Goal: Use online tool/utility: Utilize a website feature to perform a specific function

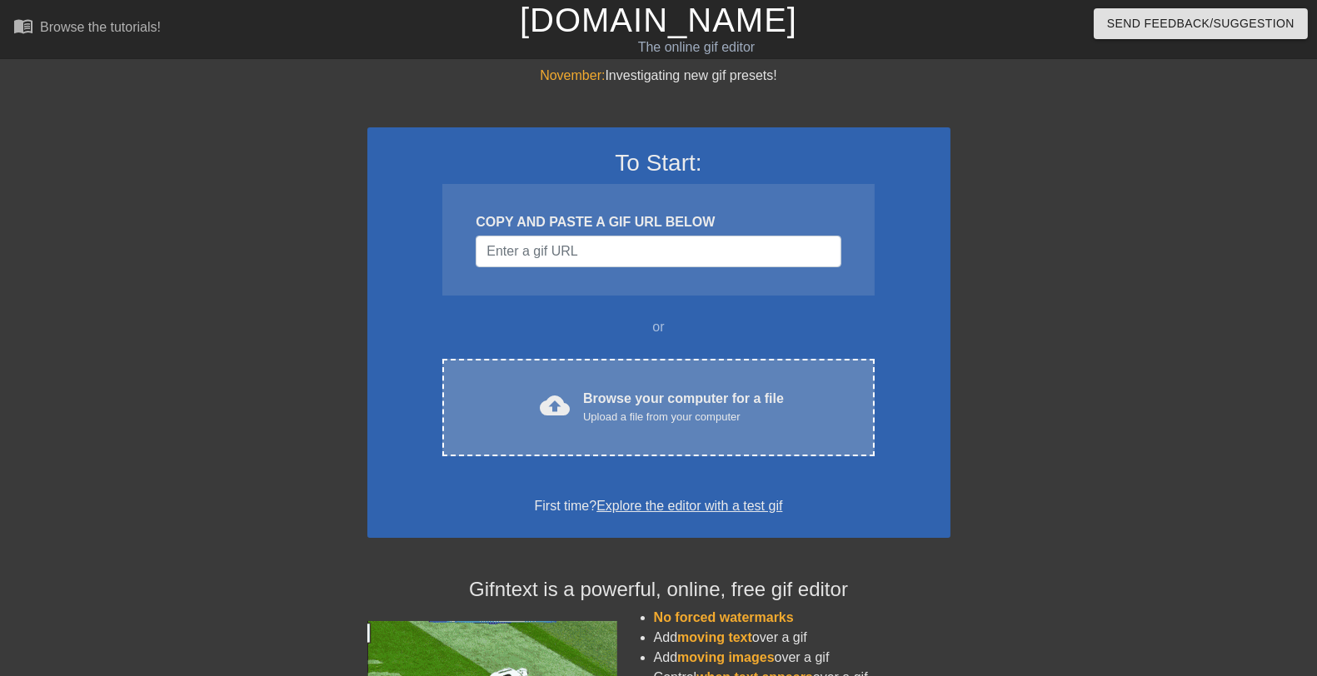
click at [730, 393] on div "Browse your computer for a file Upload a file from your computer" at bounding box center [683, 407] width 201 height 37
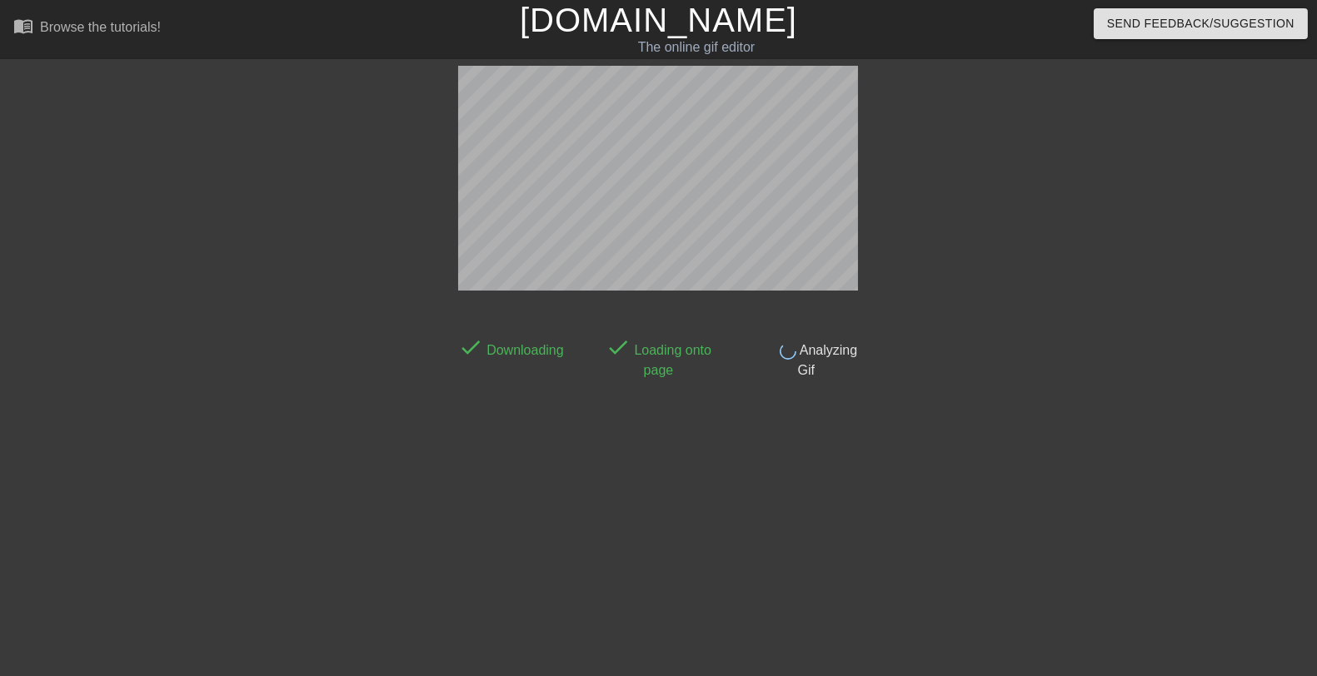
scroll to position [40, 0]
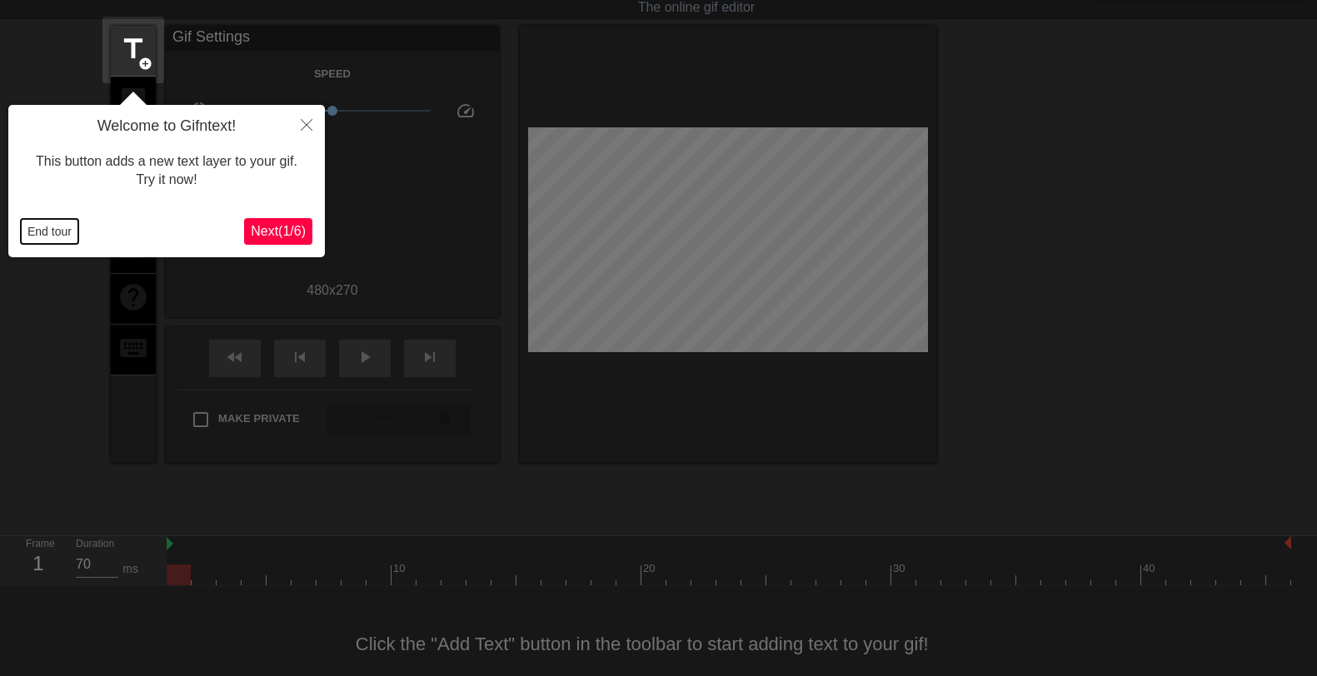
click at [47, 227] on button "End tour" at bounding box center [49, 231] width 57 height 25
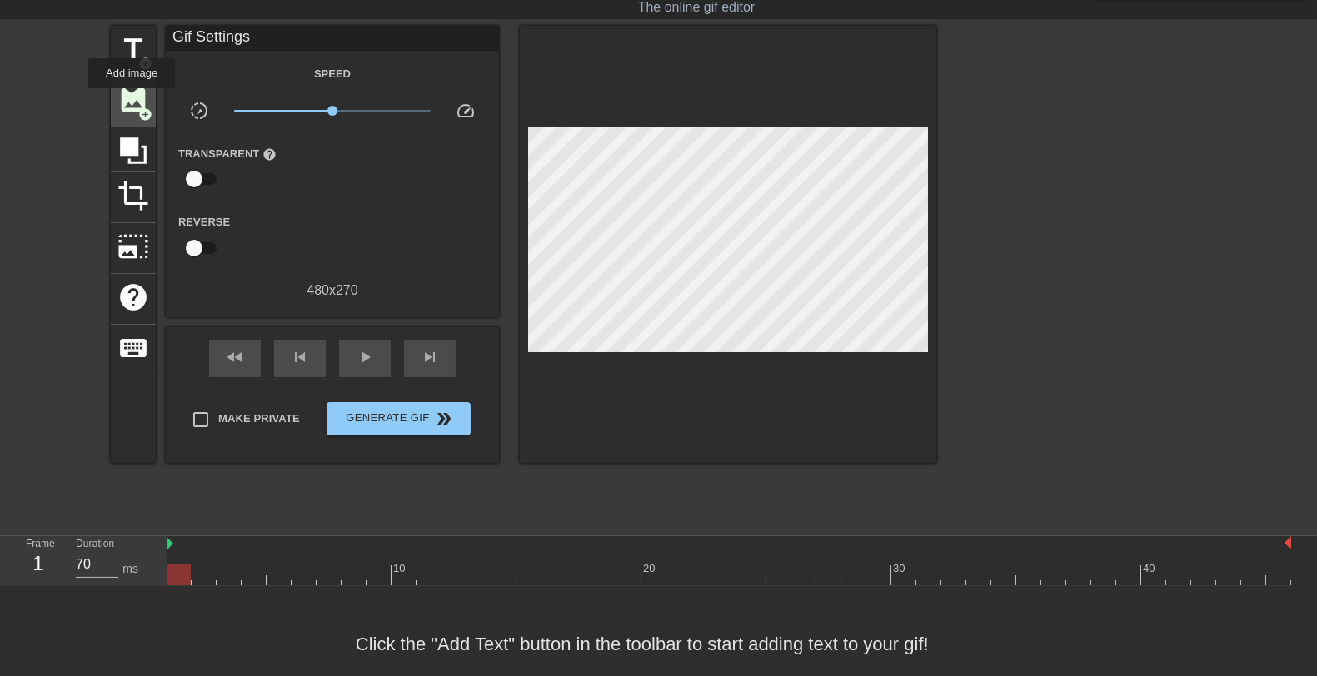
click at [132, 100] on span "image" at bounding box center [133, 100] width 32 height 32
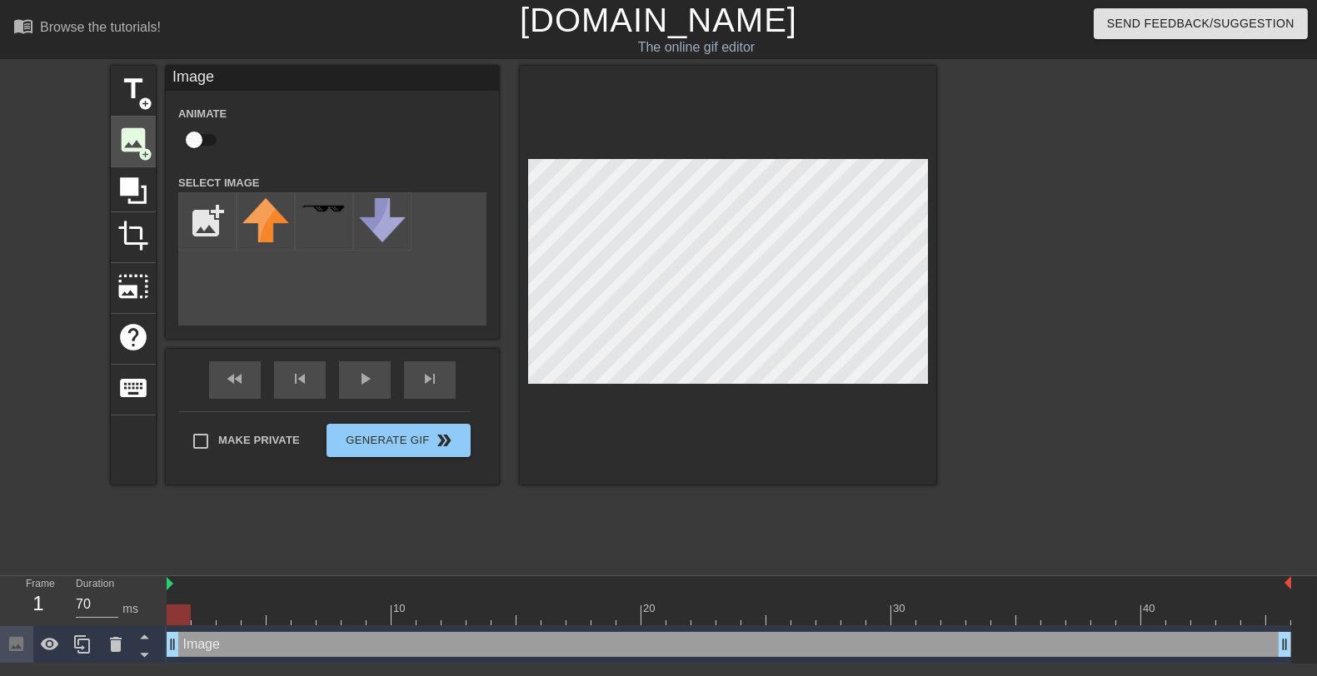
scroll to position [0, 0]
click at [202, 226] on input "file" at bounding box center [207, 221] width 57 height 57
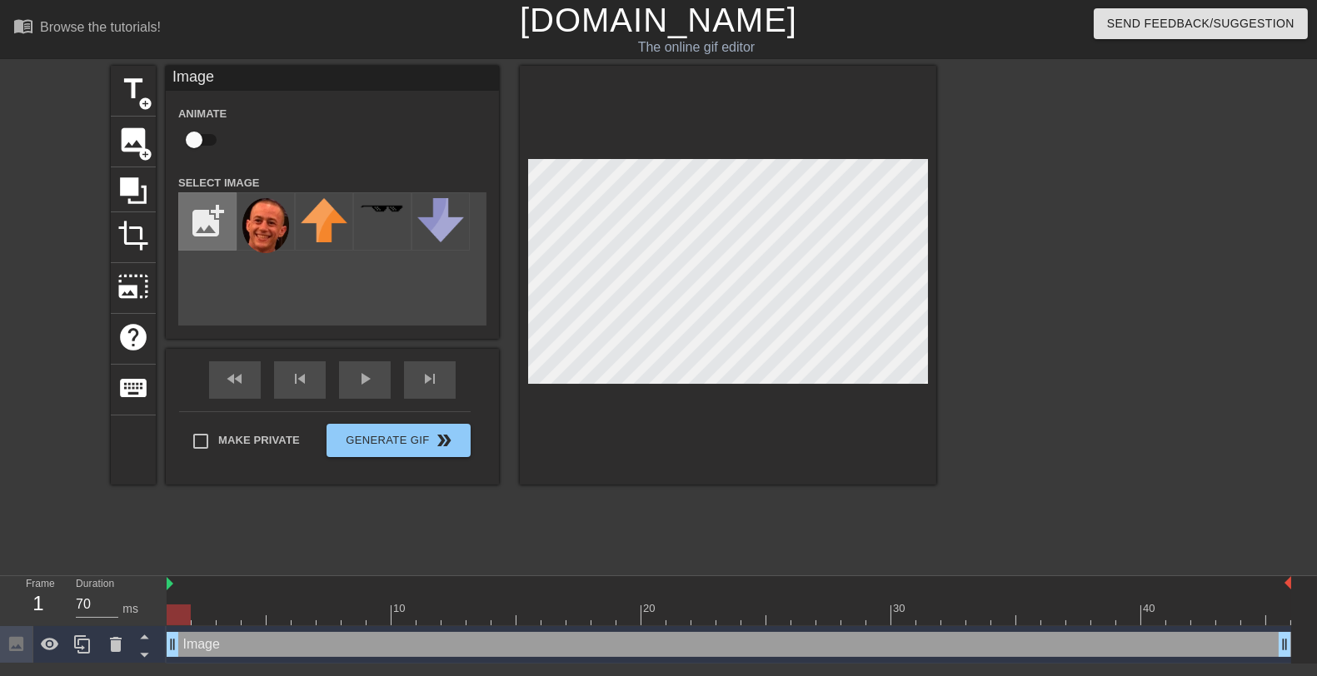
click at [204, 231] on input "file" at bounding box center [207, 221] width 57 height 57
click at [218, 224] on input "file" at bounding box center [207, 221] width 57 height 57
type input "C:\fakepath\clayton.png"
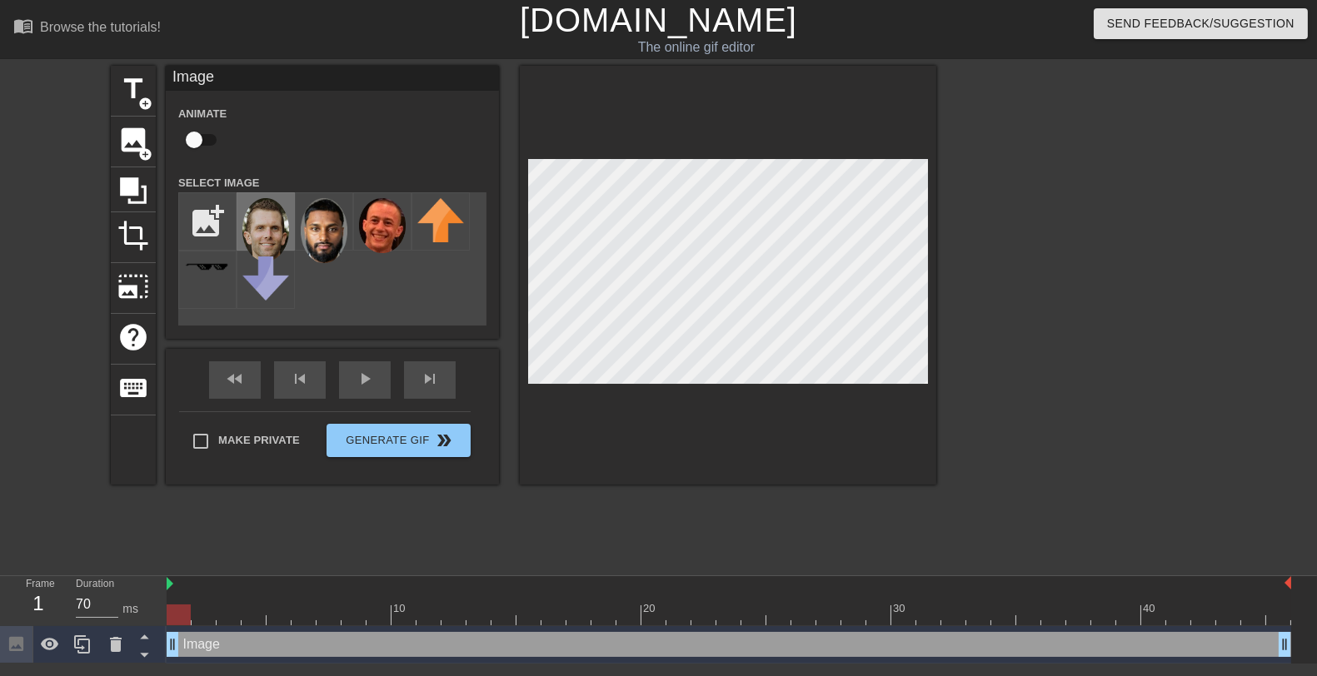
click at [270, 222] on img at bounding box center [265, 229] width 47 height 63
click at [329, 241] on img at bounding box center [324, 230] width 47 height 65
click at [248, 225] on img at bounding box center [265, 229] width 47 height 63
click at [425, 294] on div "add_photo_alternate" at bounding box center [332, 258] width 308 height 133
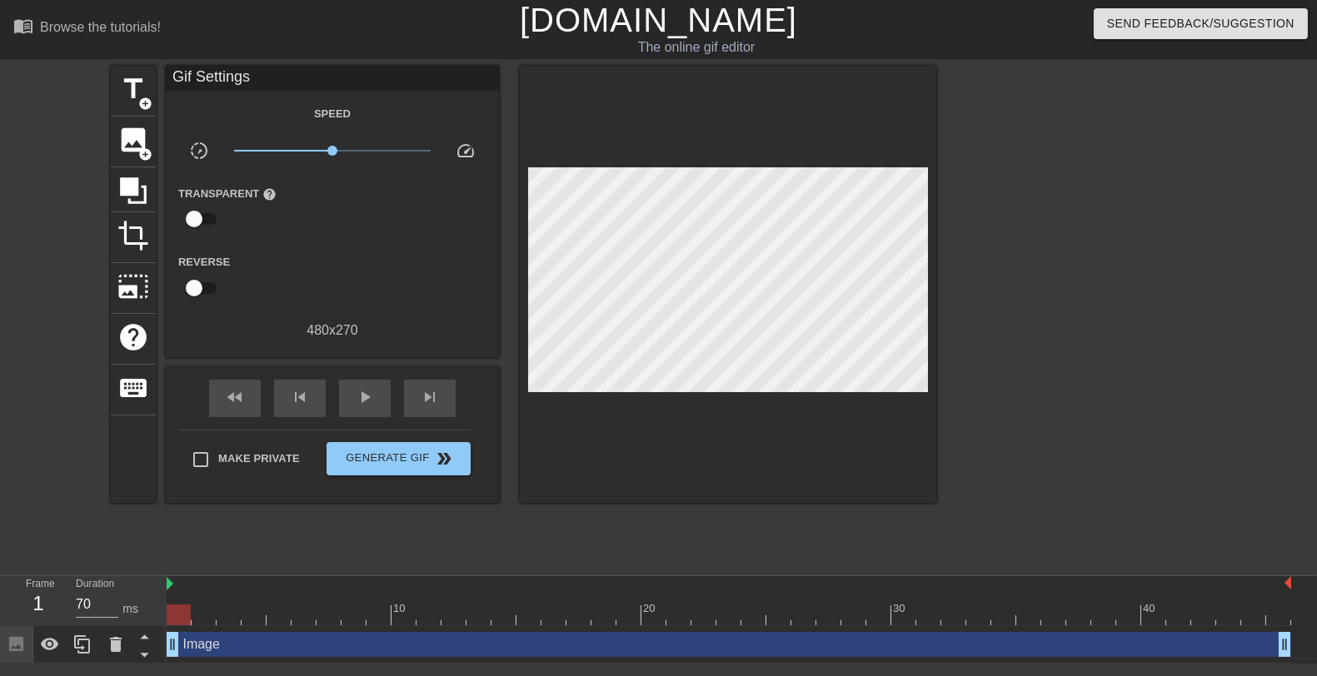
click at [351, 276] on div "Reverse" at bounding box center [332, 277] width 333 height 52
click at [114, 133] on div "image add_circle" at bounding box center [133, 142] width 45 height 51
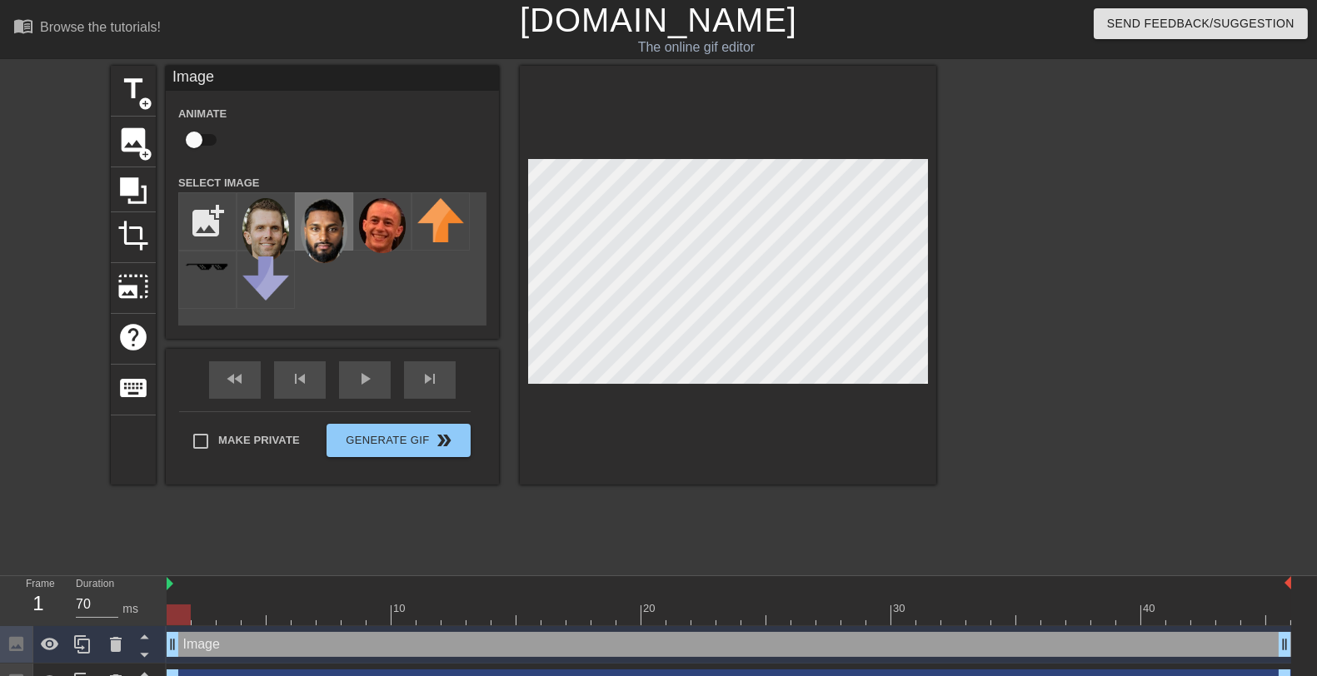
click at [311, 234] on img at bounding box center [324, 230] width 47 height 65
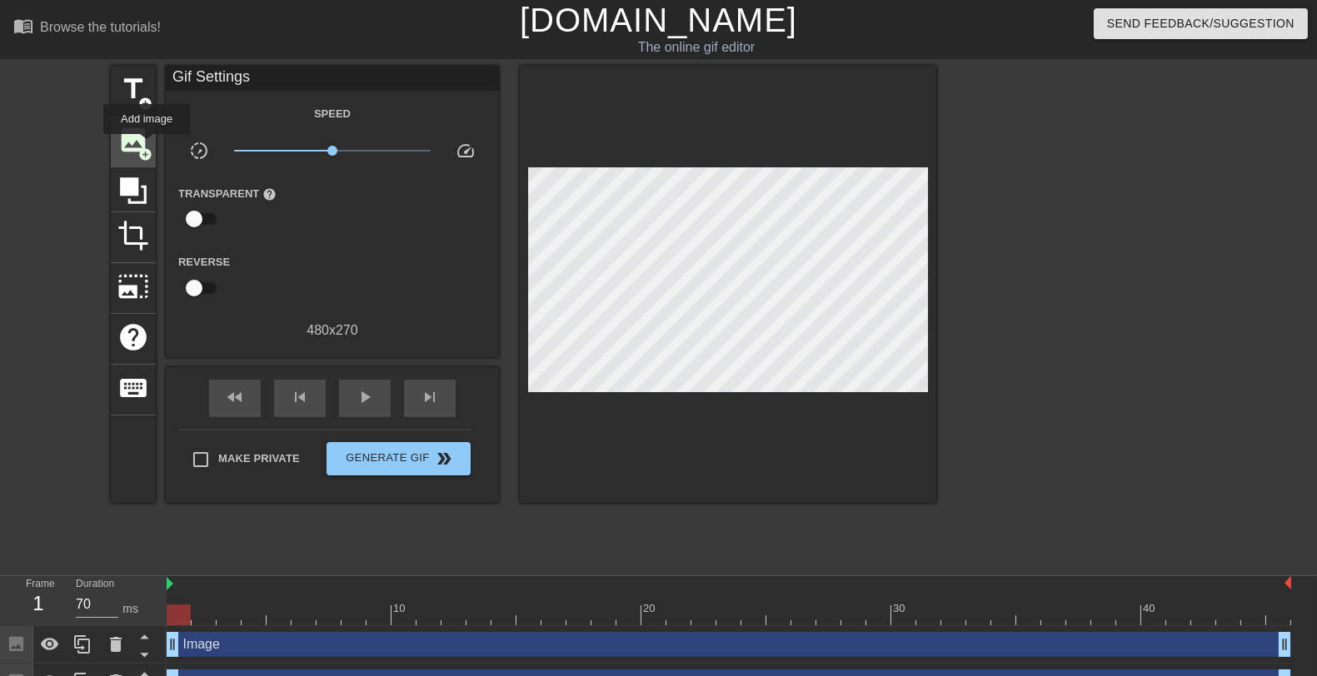
click at [147, 147] on span "add_circle" at bounding box center [145, 154] width 14 height 14
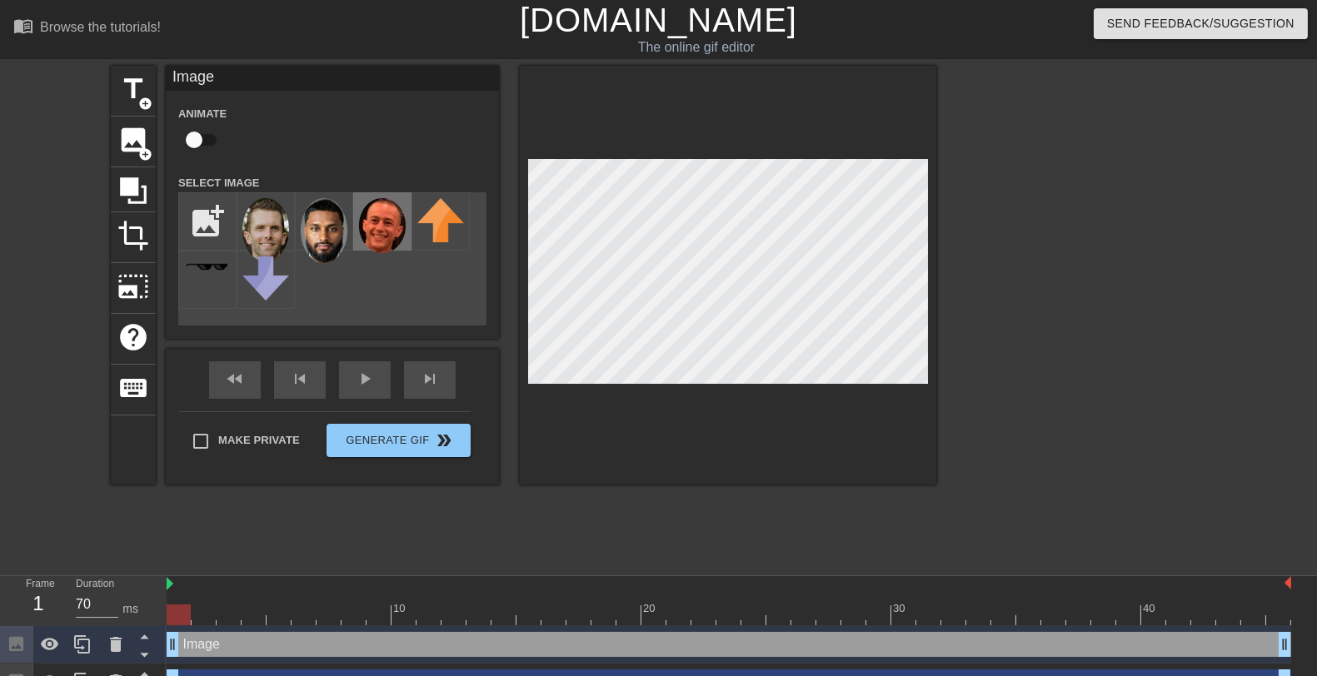
click at [377, 233] on img at bounding box center [382, 225] width 47 height 55
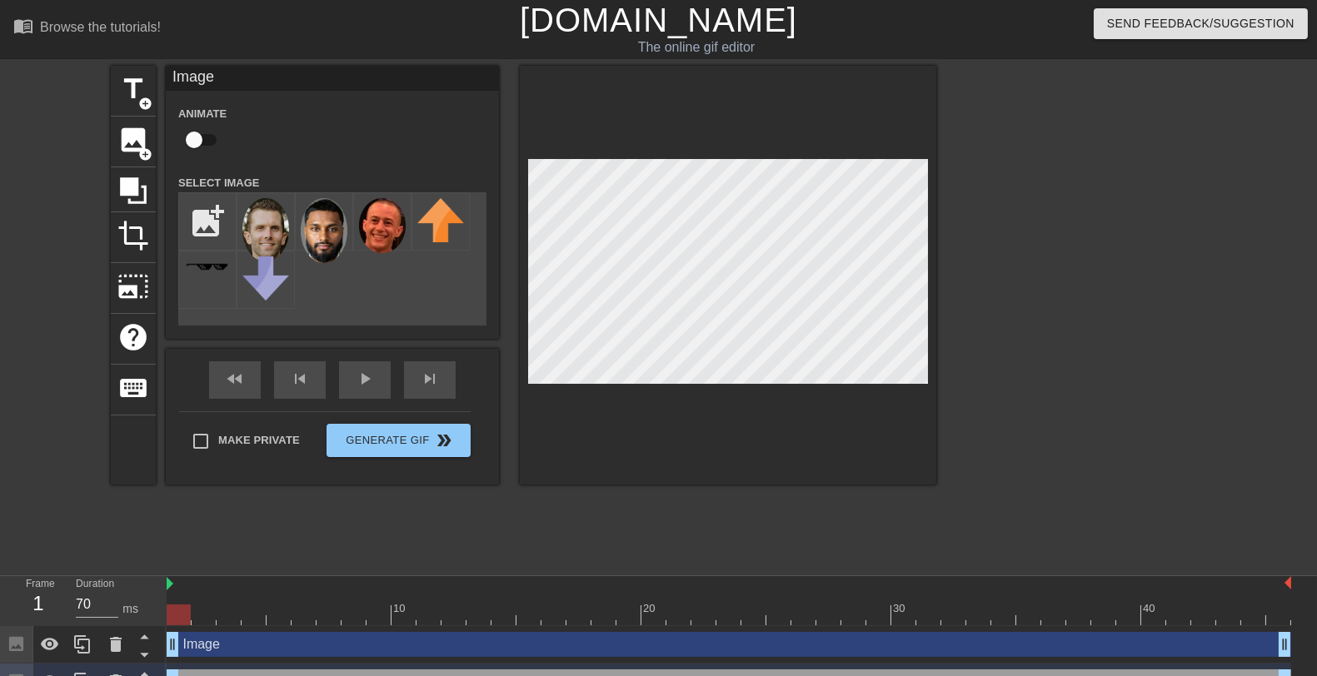
scroll to position [64, 0]
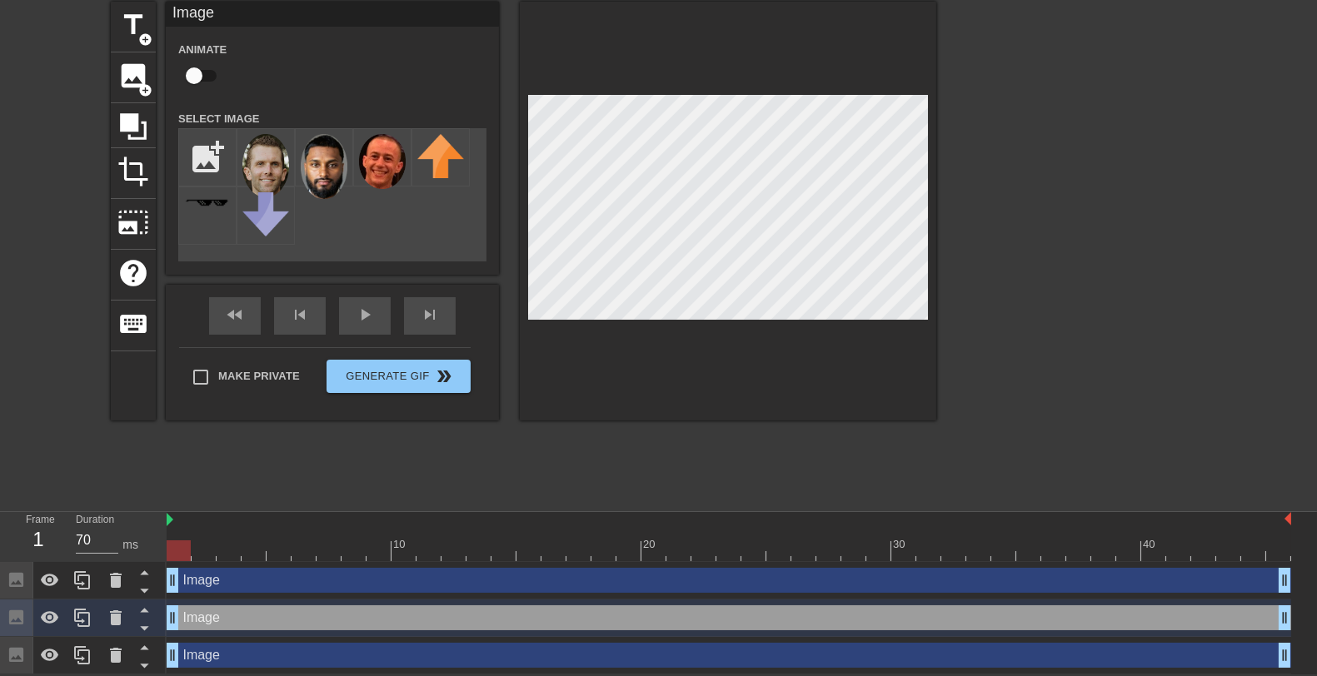
click at [207, 586] on div "Image drag_handle drag_handle" at bounding box center [729, 580] width 1124 height 25
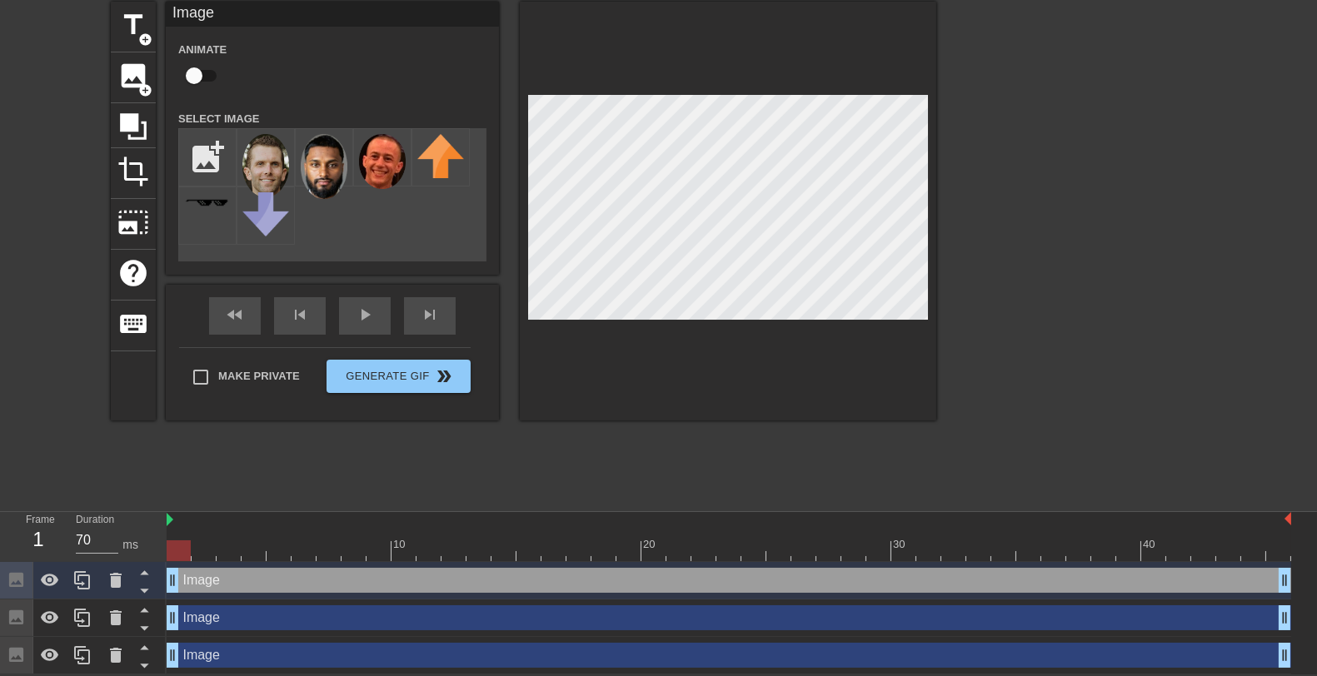
click at [217, 72] on input "checkbox" at bounding box center [194, 76] width 95 height 32
checkbox input "true"
click at [183, 580] on span "lens" at bounding box center [182, 579] width 7 height 7
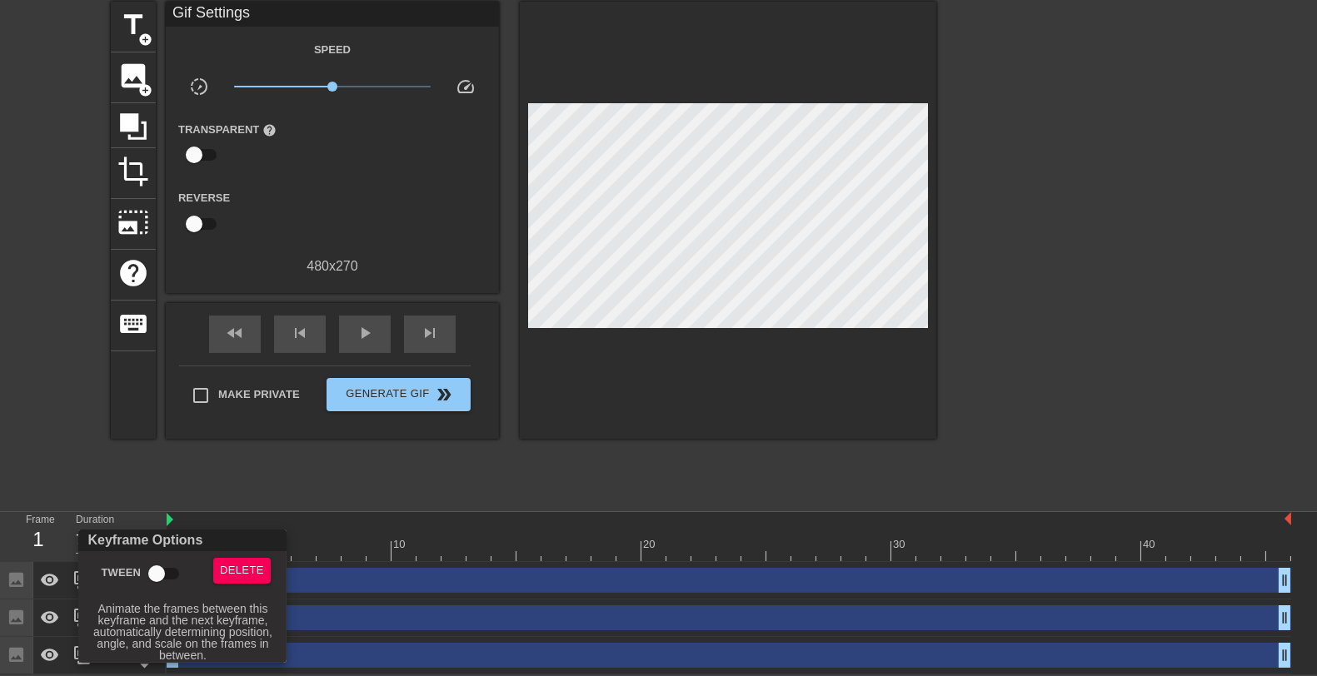
click at [170, 575] on input "Tween" at bounding box center [156, 574] width 95 height 32
checkbox input "true"
click at [352, 527] on div at bounding box center [658, 338] width 1317 height 676
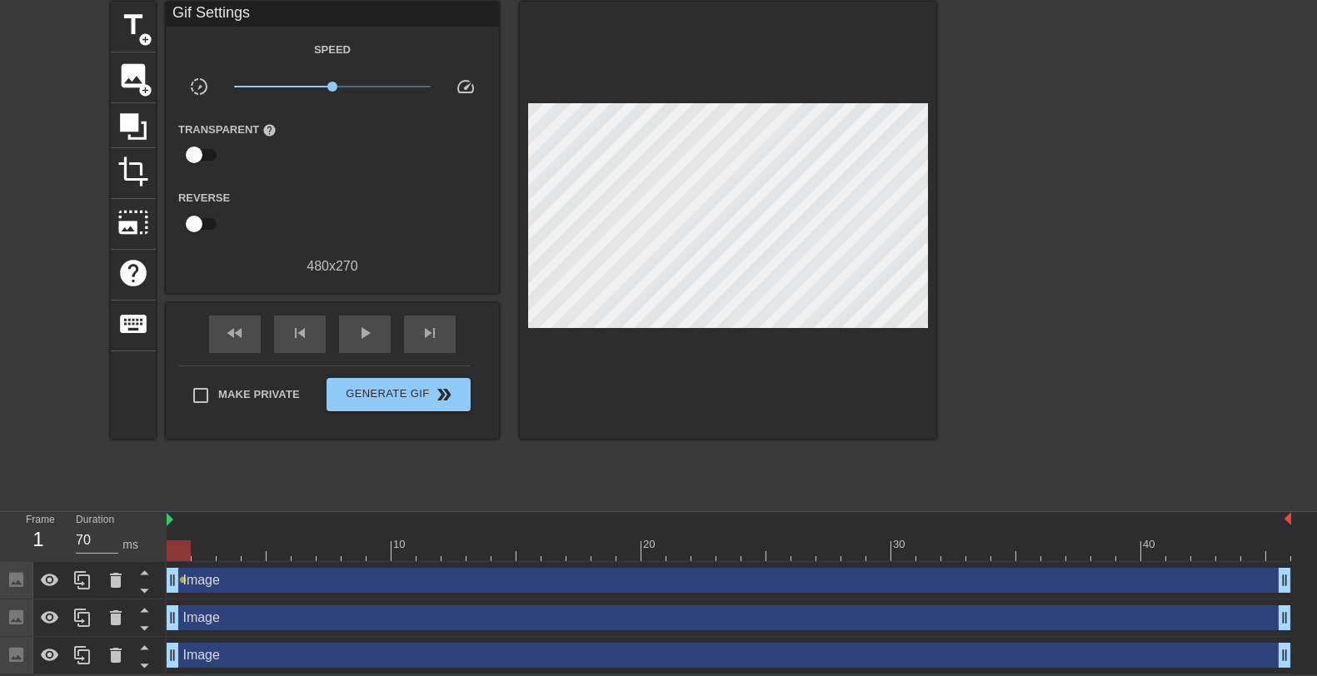
click at [208, 610] on div "Image drag_handle drag_handle" at bounding box center [729, 617] width 1124 height 25
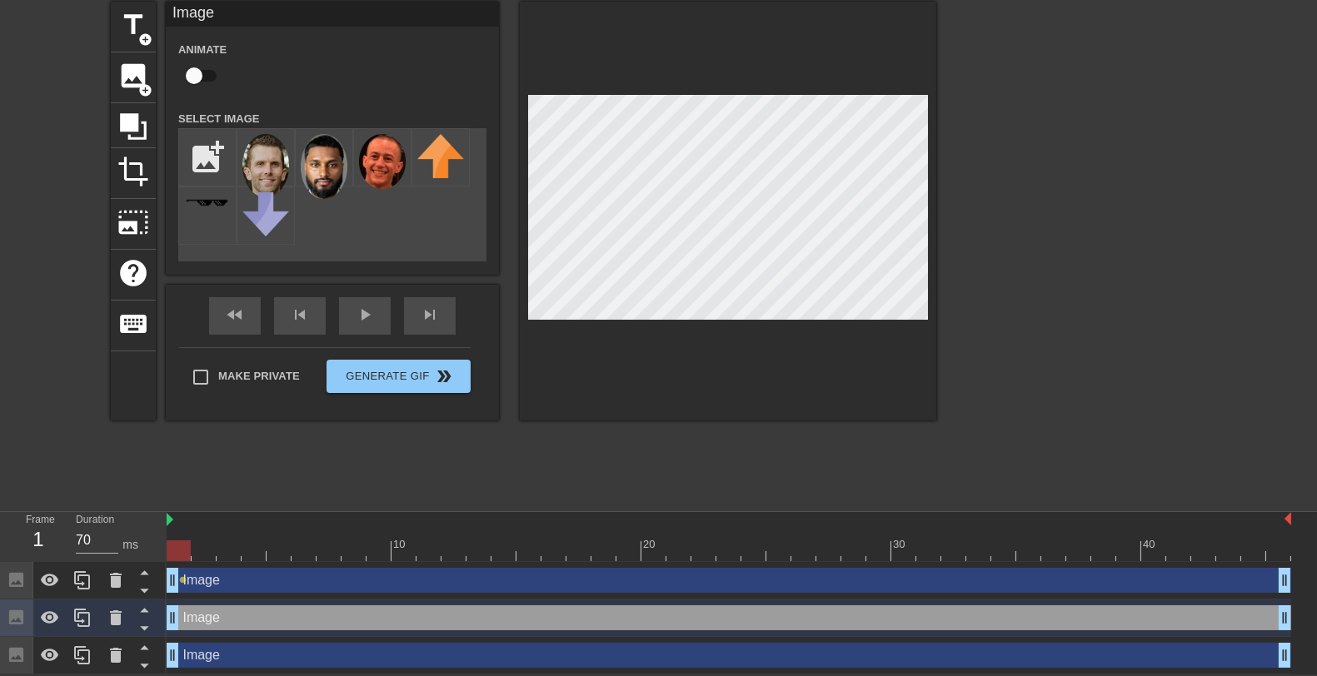
click at [199, 60] on input "checkbox" at bounding box center [194, 76] width 95 height 32
checkbox input "true"
click at [183, 615] on span "lens" at bounding box center [182, 617] width 7 height 7
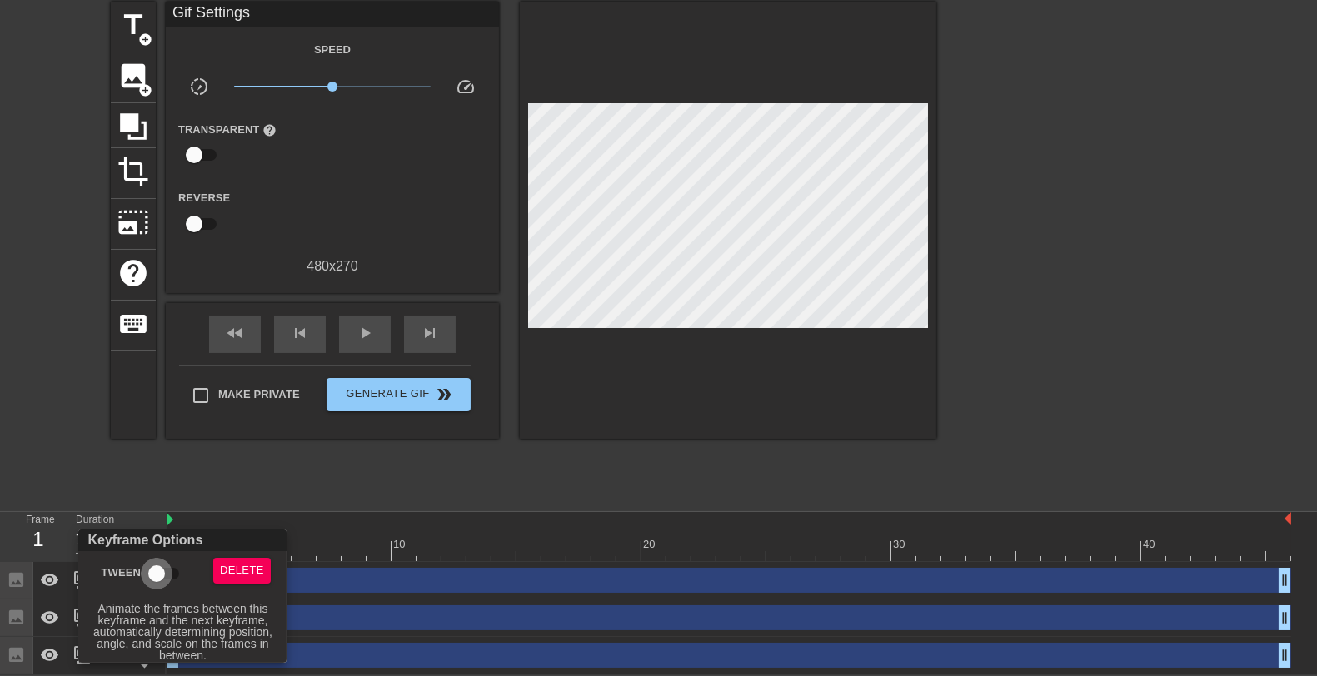
click at [157, 571] on input "Tween" at bounding box center [156, 574] width 95 height 32
checkbox input "true"
click at [393, 520] on div at bounding box center [658, 338] width 1317 height 676
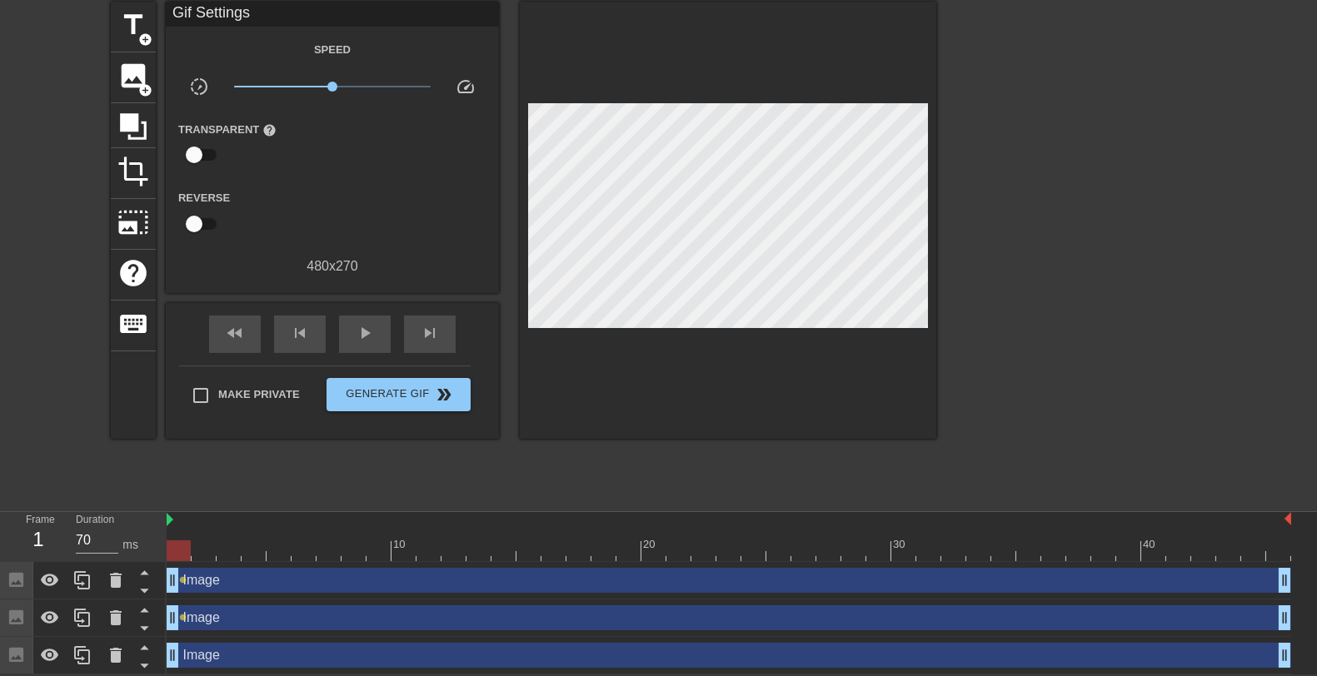
click at [212, 664] on div "Image drag_handle drag_handle" at bounding box center [729, 655] width 1124 height 25
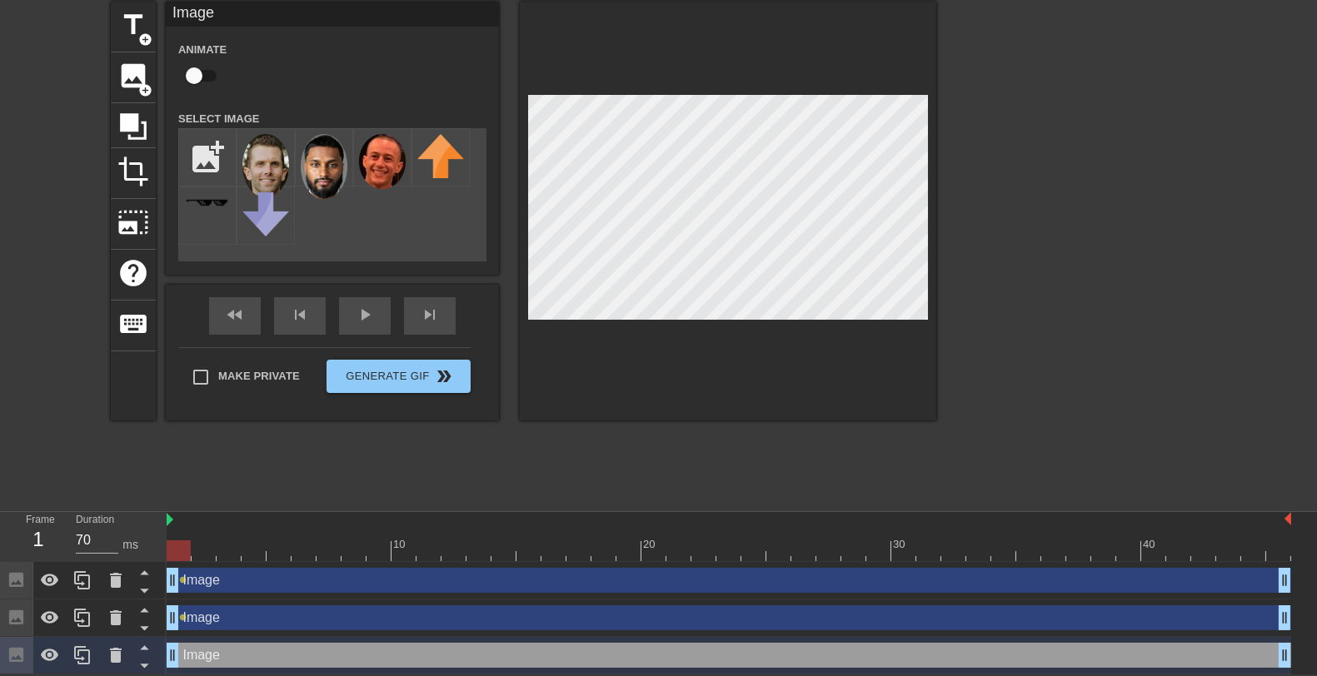
click at [213, 660] on div "Image drag_handle drag_handle" at bounding box center [729, 655] width 1124 height 25
click at [194, 71] on input "checkbox" at bounding box center [194, 76] width 95 height 32
checkbox input "true"
click at [345, 496] on div "title add_circle image add_circle crop photo_size_select_large help keyboard Im…" at bounding box center [523, 252] width 825 height 500
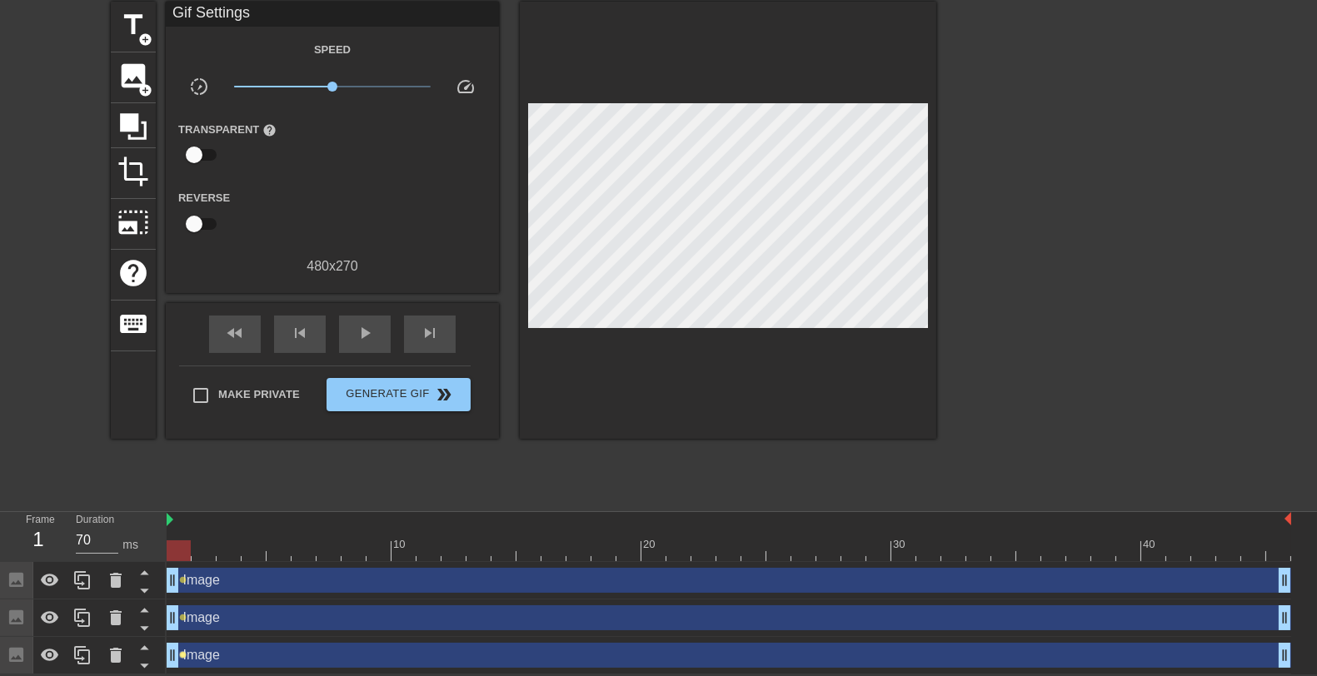
click at [182, 655] on span "lens" at bounding box center [182, 654] width 7 height 7
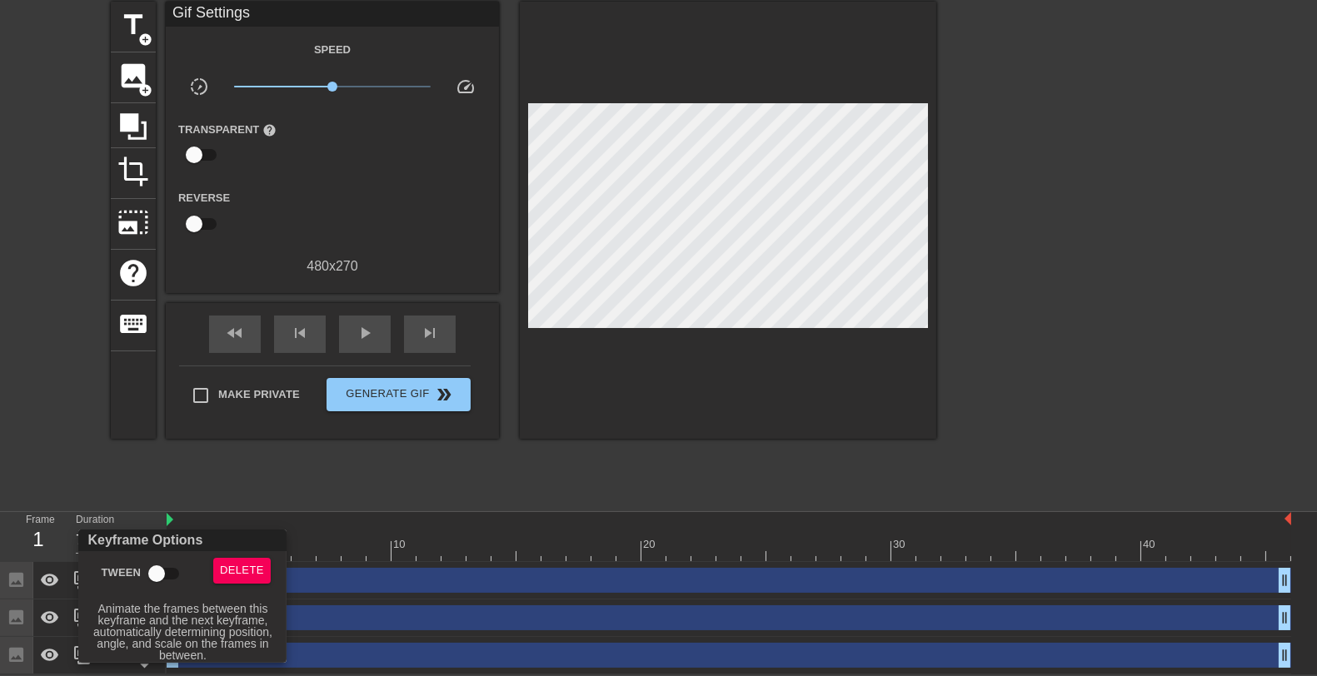
click at [161, 565] on input "Tween" at bounding box center [156, 574] width 95 height 32
checkbox input "true"
click at [381, 483] on div at bounding box center [658, 338] width 1317 height 676
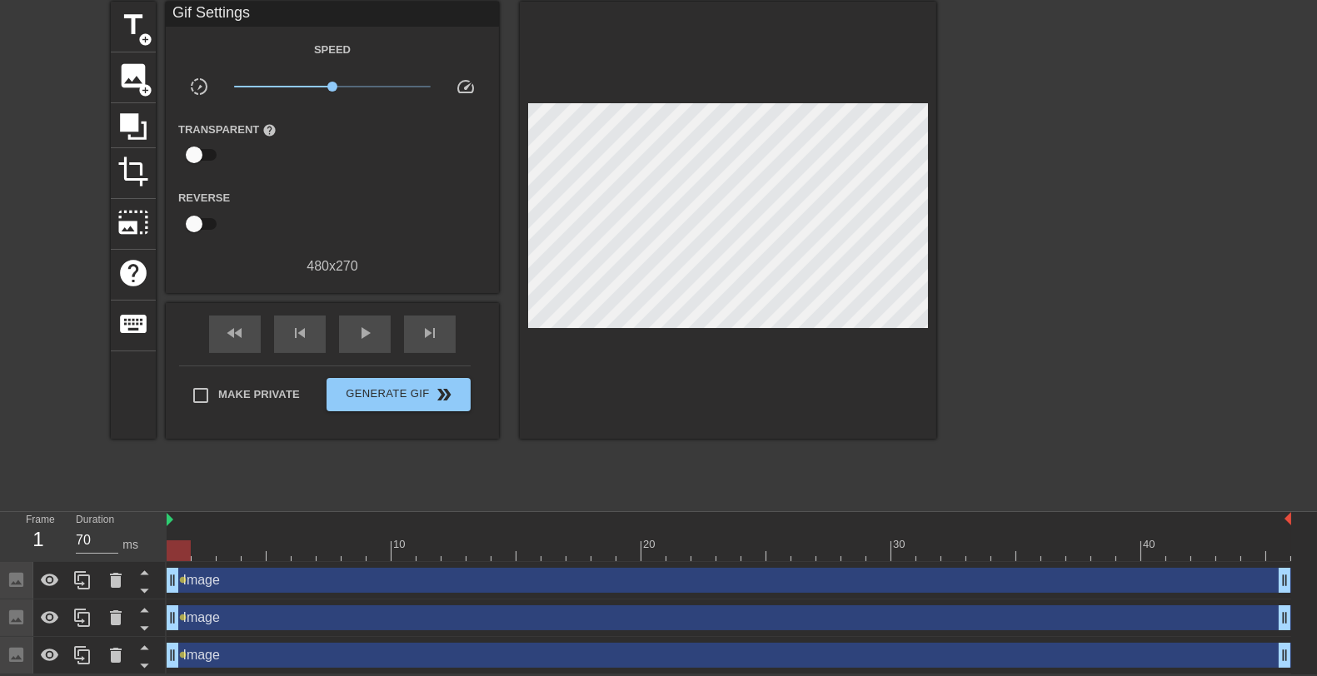
click at [202, 226] on input "checkbox" at bounding box center [194, 224] width 95 height 32
checkbox input "true"
type input "60"
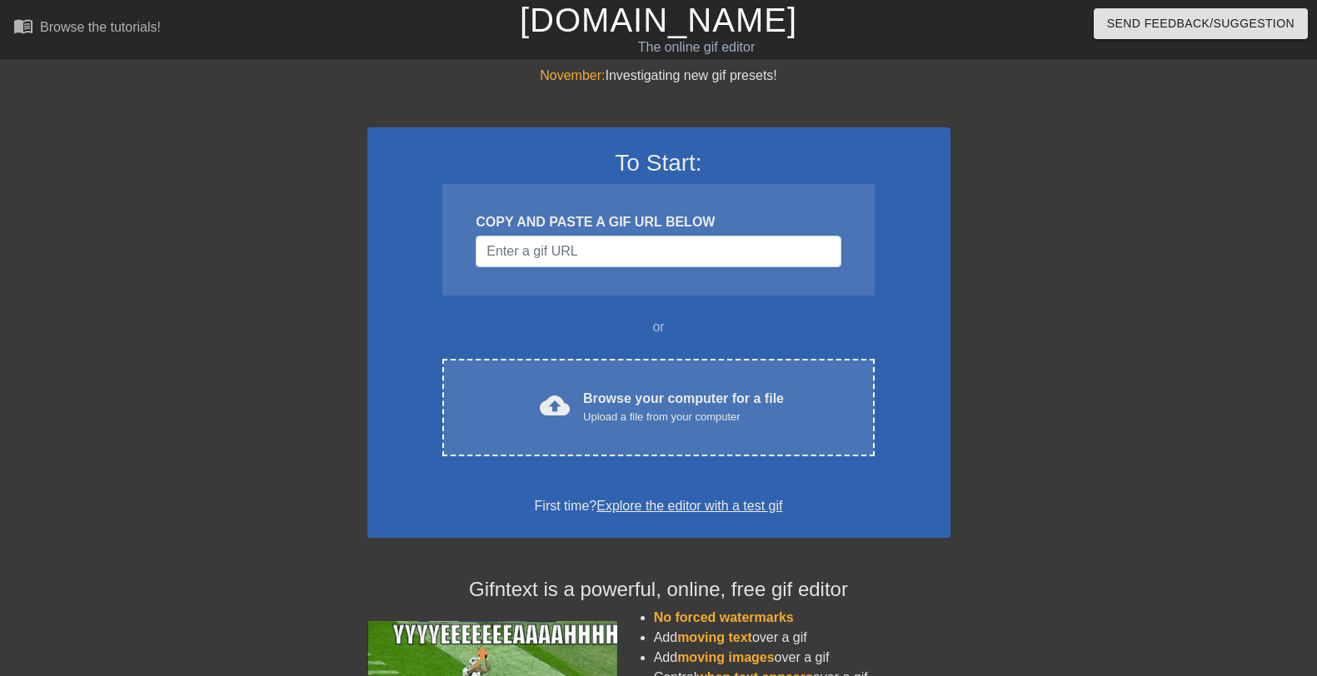
scroll to position [64, 0]
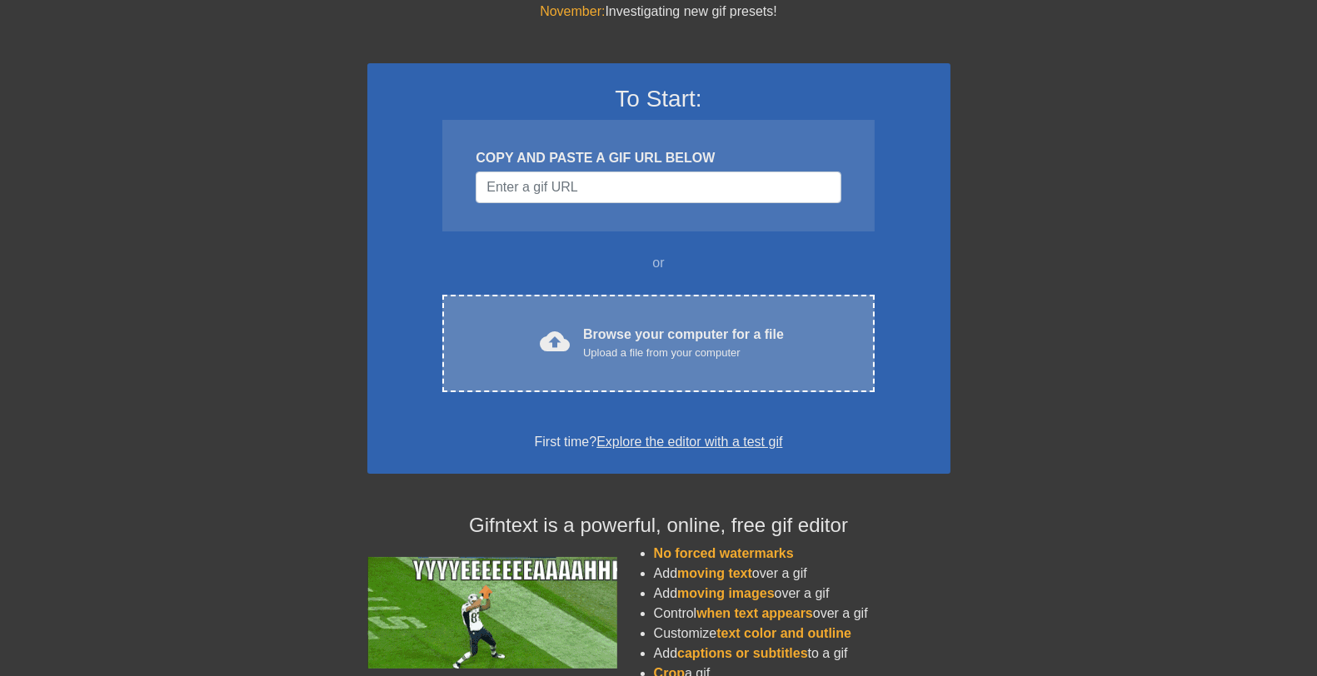
click at [698, 332] on div "Browse your computer for a file Upload a file from your computer" at bounding box center [683, 343] width 201 height 37
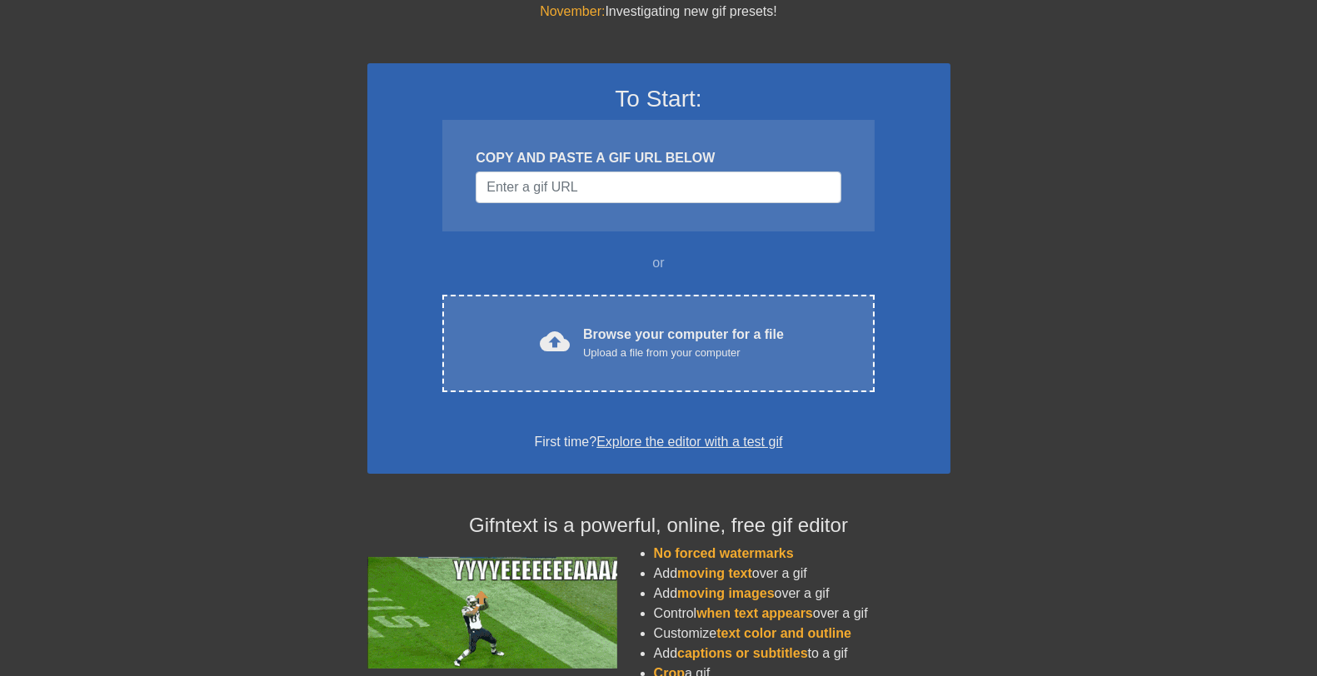
click at [664, 435] on link "Explore the editor with a test gif" at bounding box center [689, 442] width 186 height 14
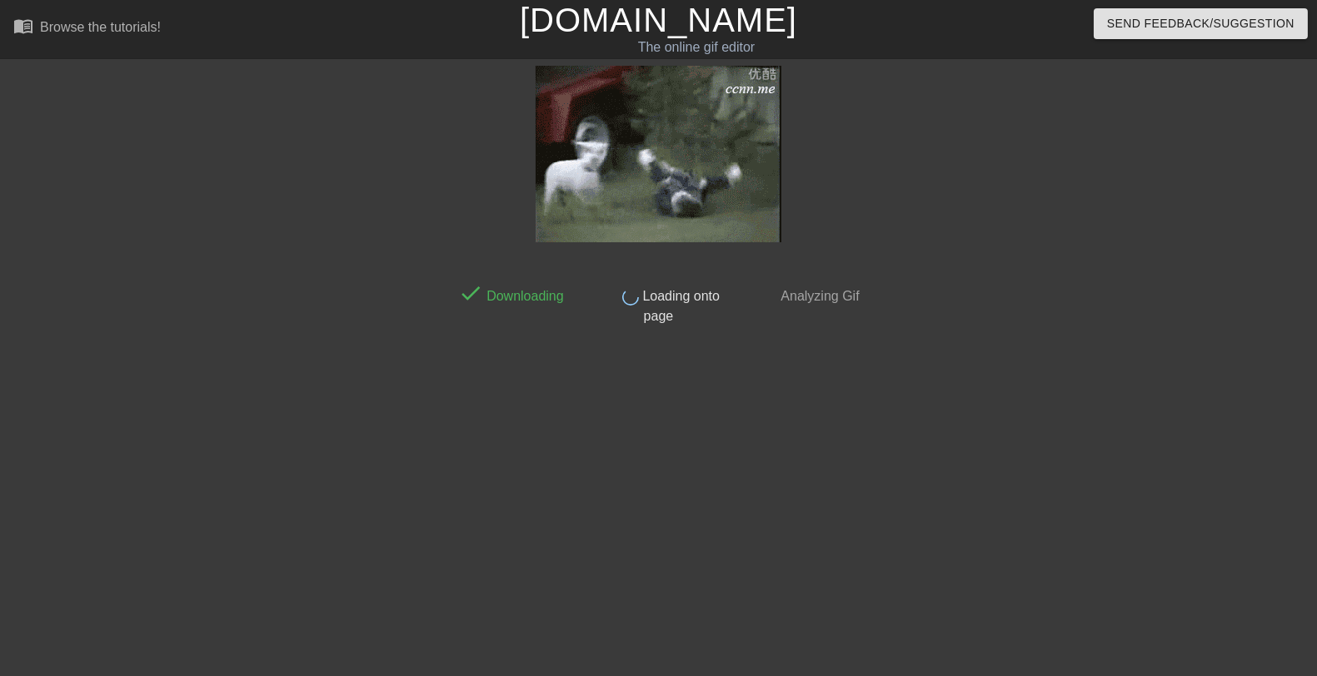
click at [664, 369] on div "done Downloading done Loading onto page done Analyzing Gif" at bounding box center [659, 316] width 418 height 500
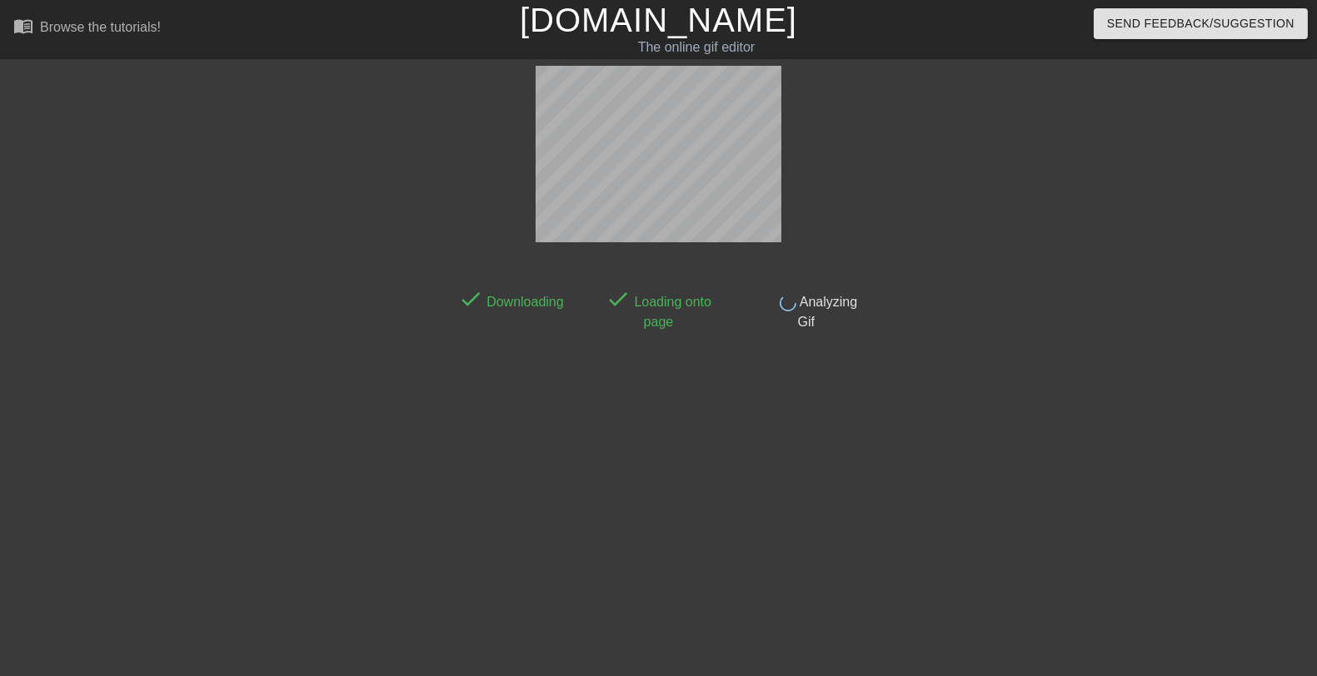
scroll to position [40, 0]
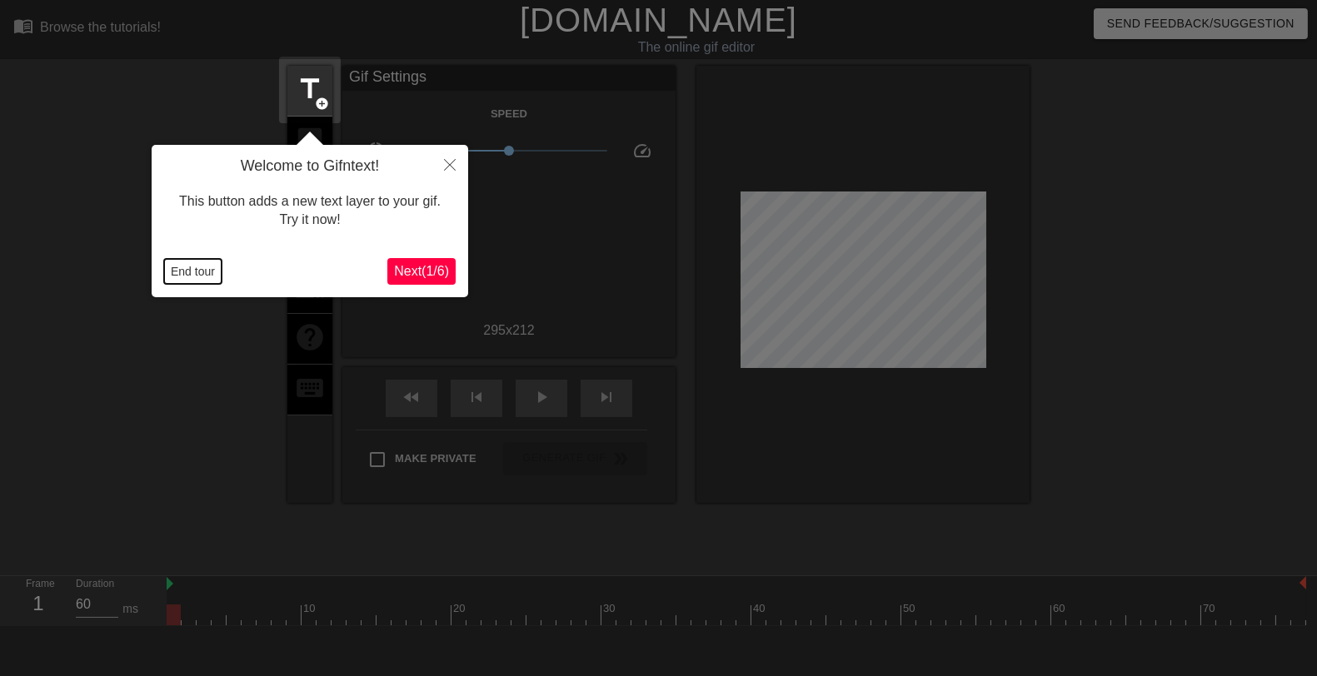
click at [213, 271] on button "End tour" at bounding box center [192, 271] width 57 height 25
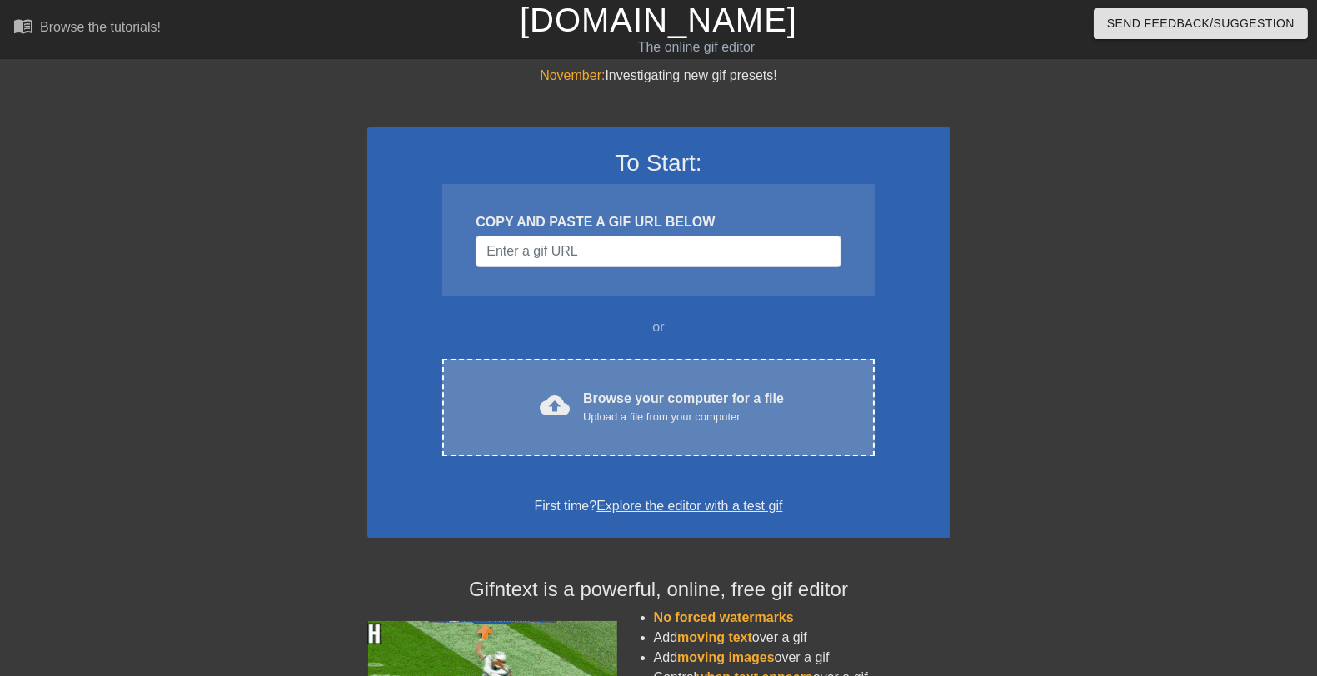
click at [640, 411] on div "Upload a file from your computer" at bounding box center [683, 417] width 201 height 17
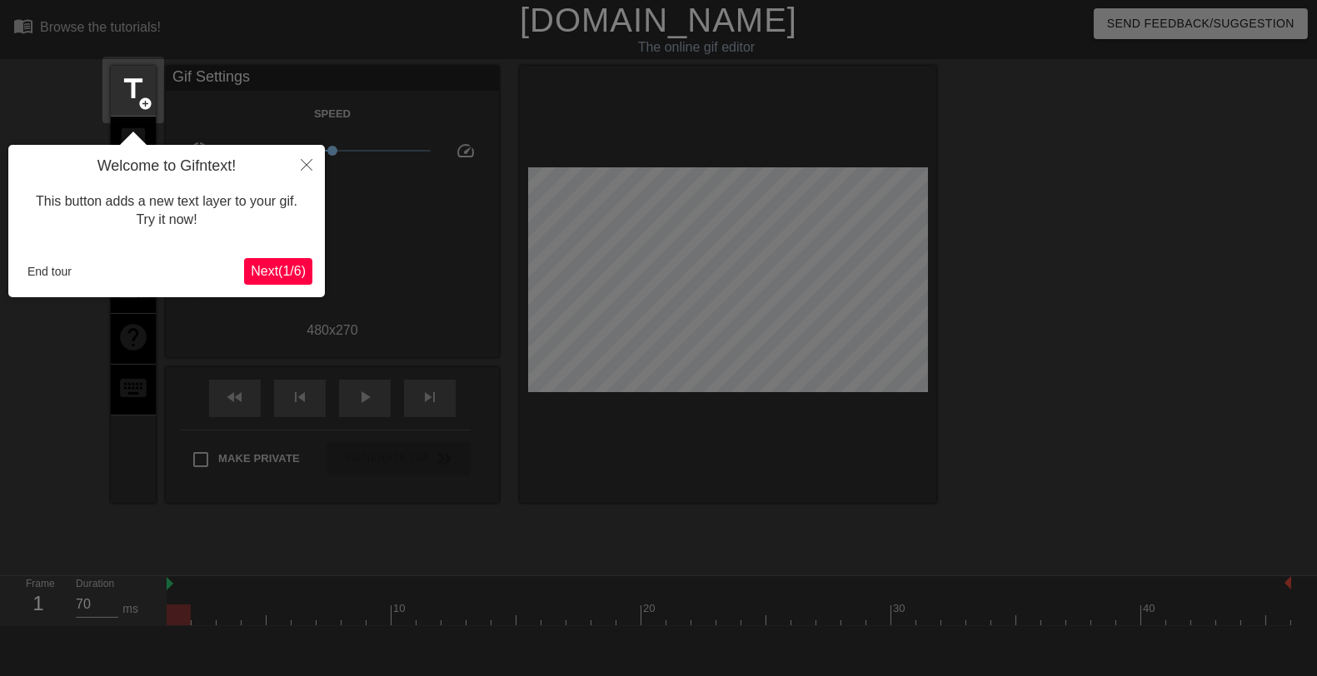
scroll to position [40, 0]
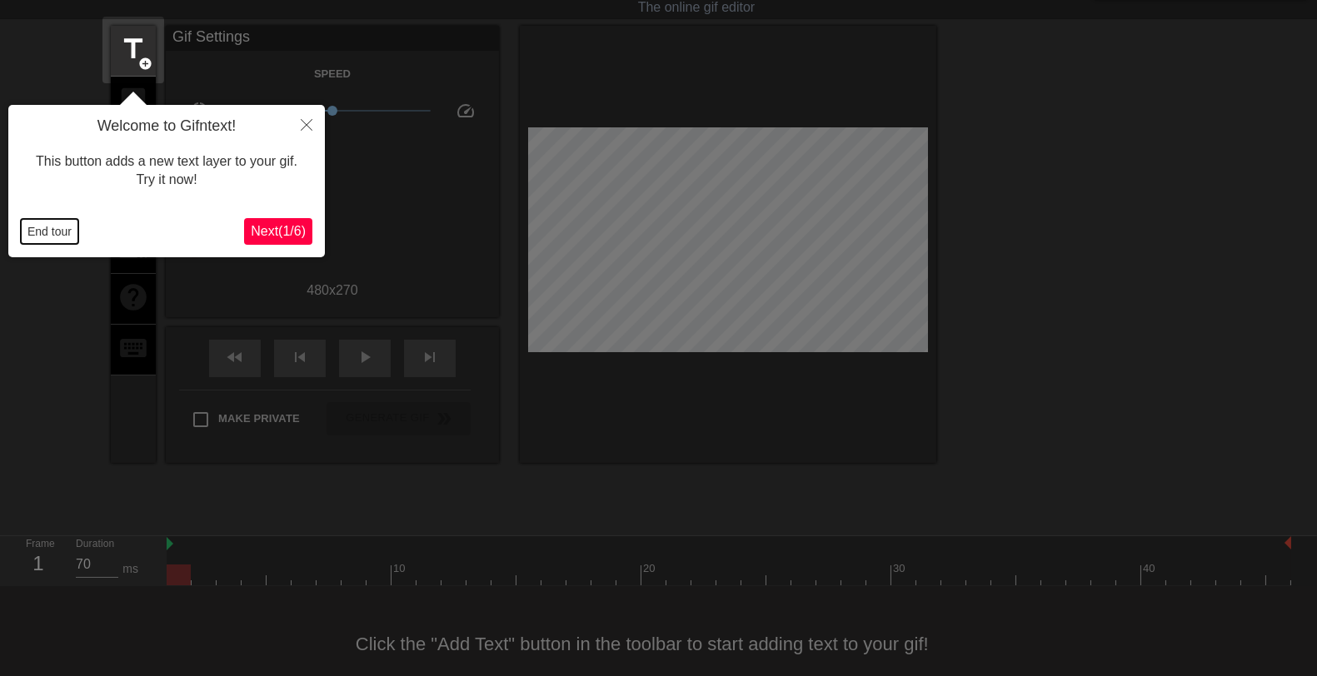
click at [48, 233] on button "End tour" at bounding box center [49, 231] width 57 height 25
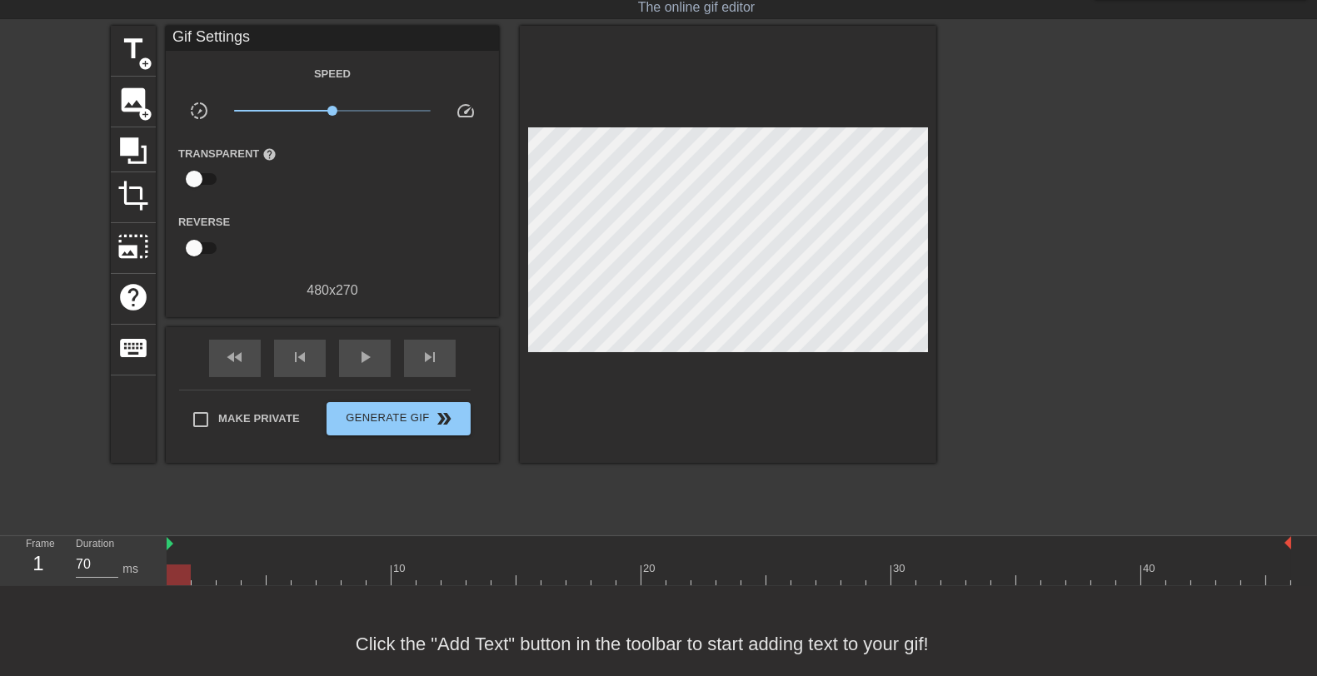
scroll to position [13, 0]
click at [137, 109] on span "image" at bounding box center [133, 100] width 32 height 32
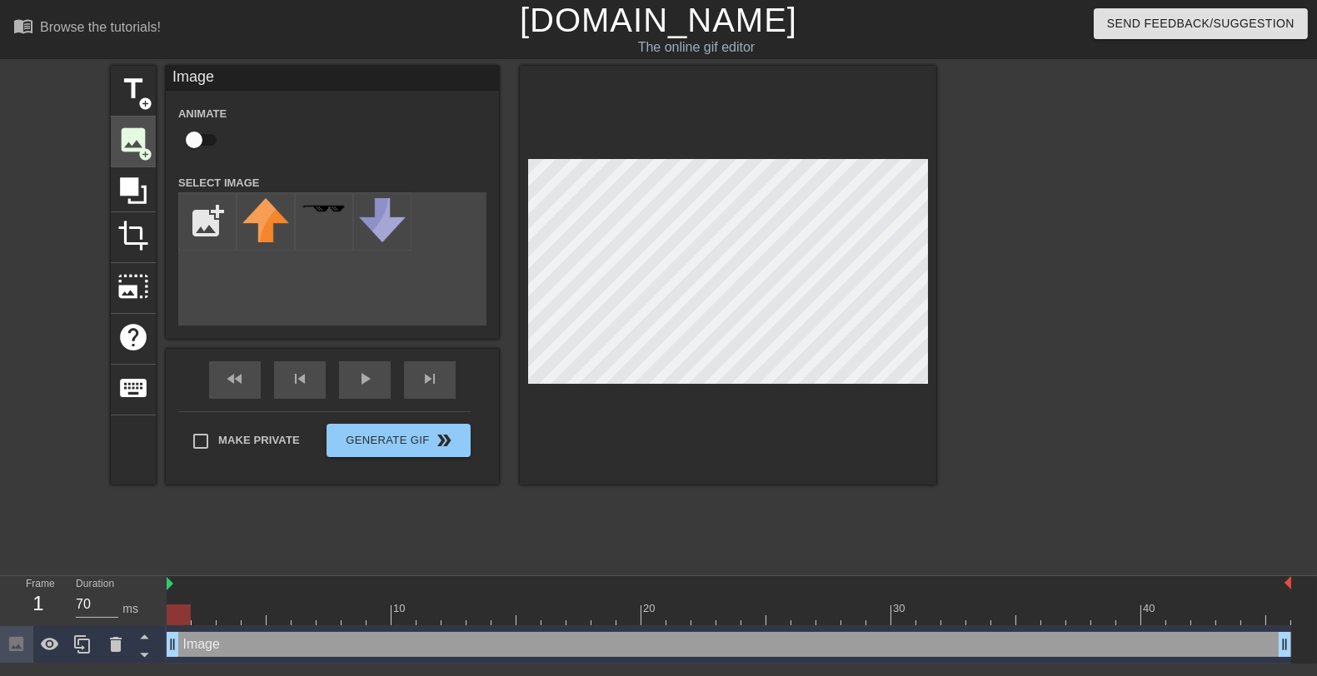
scroll to position [0, 0]
click at [215, 218] on input "file" at bounding box center [207, 221] width 57 height 57
click at [342, 292] on div "add_photo_alternate" at bounding box center [332, 258] width 308 height 133
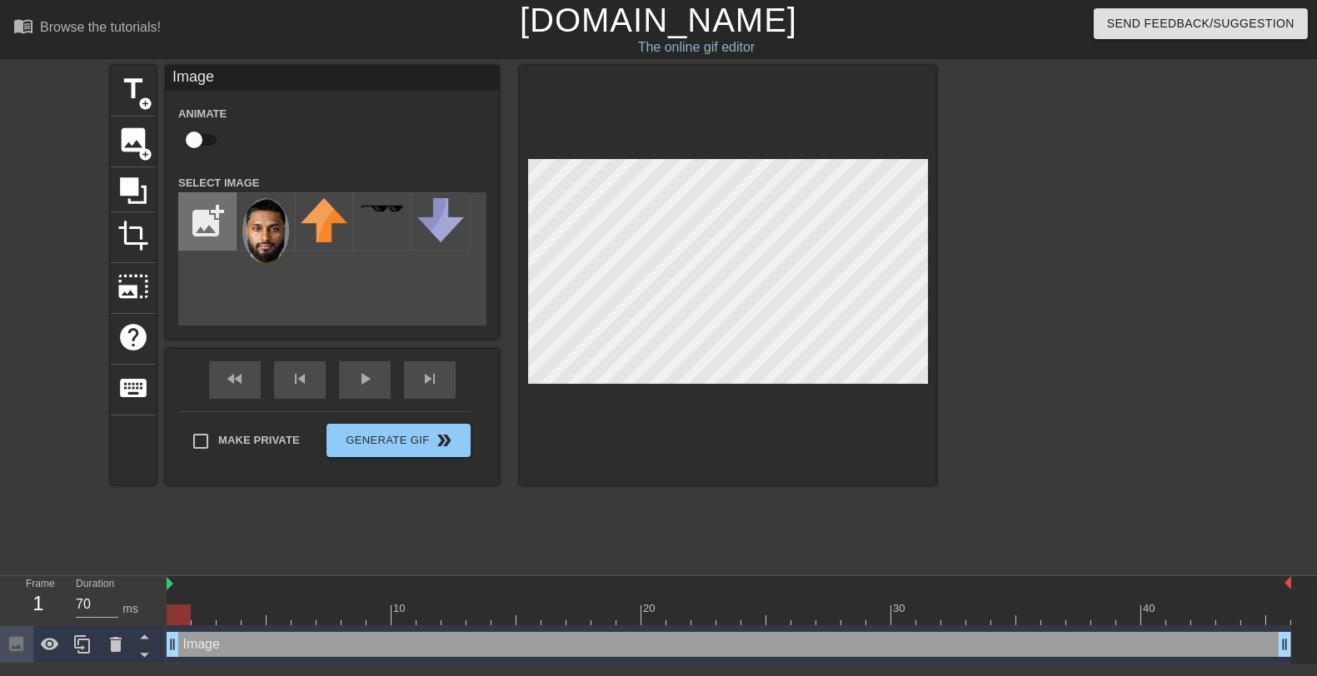
click at [202, 227] on input "file" at bounding box center [207, 221] width 57 height 57
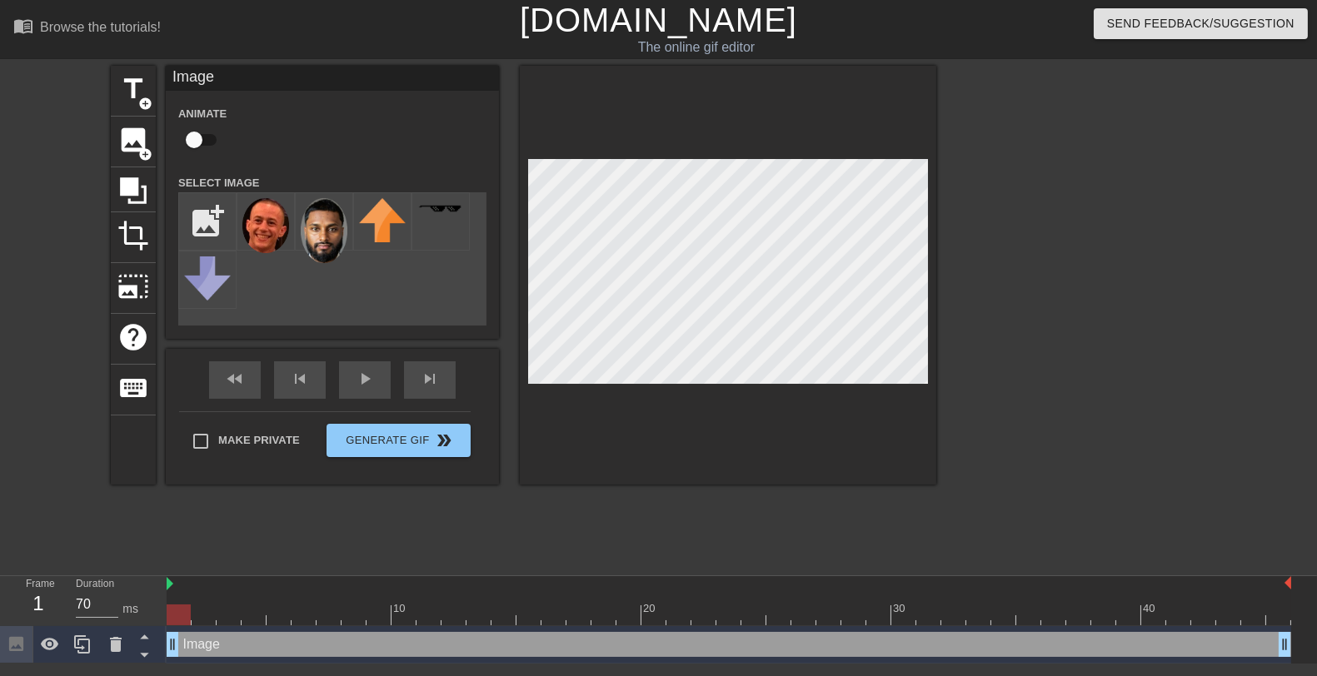
click at [341, 305] on div "add_photo_alternate" at bounding box center [332, 258] width 308 height 133
click at [198, 226] on input "file" at bounding box center [207, 221] width 57 height 57
type input "C:\fakepath\clayton.png"
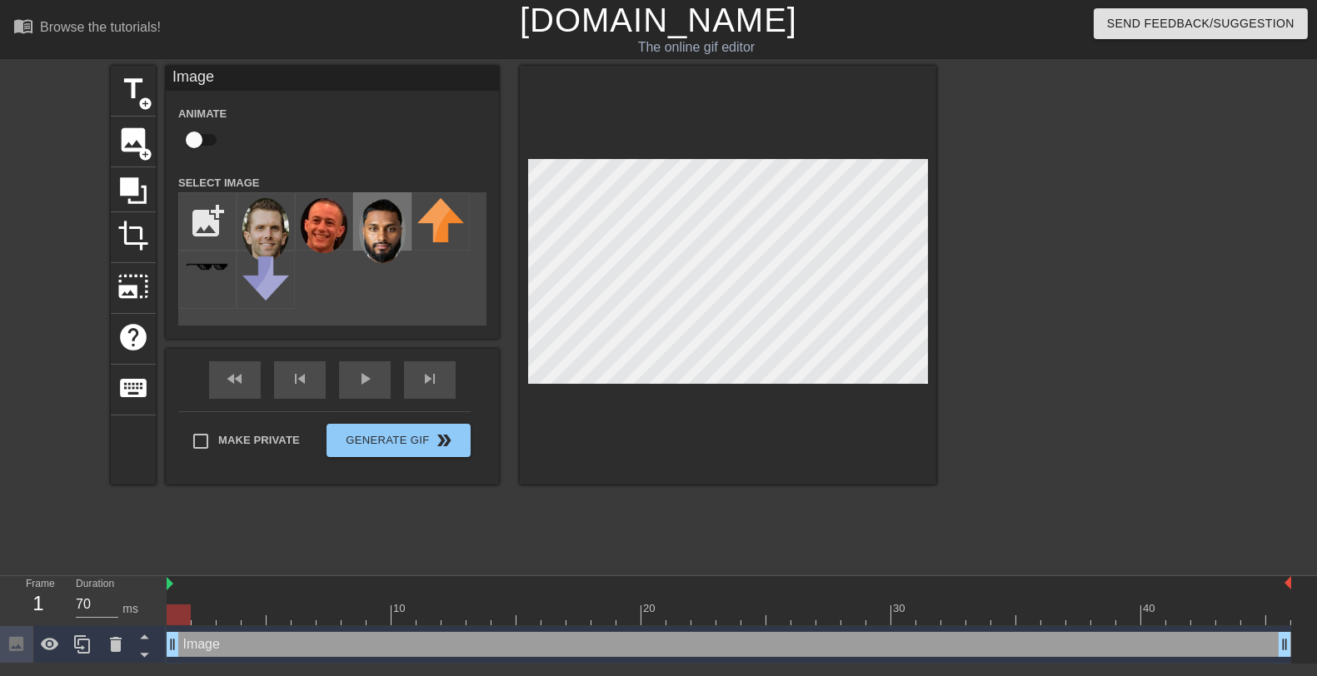
click at [381, 242] on img at bounding box center [382, 230] width 47 height 65
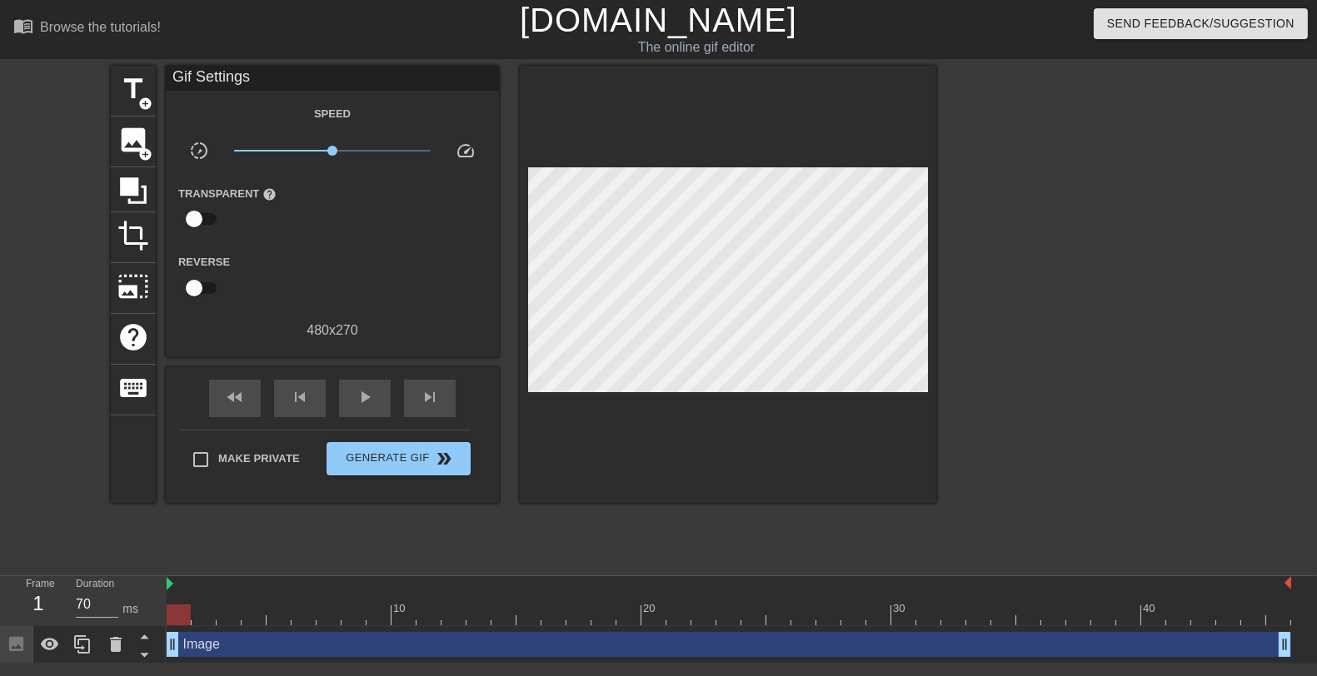
click at [375, 278] on div "Reverse" at bounding box center [332, 277] width 333 height 52
click at [146, 141] on span "image" at bounding box center [133, 140] width 32 height 32
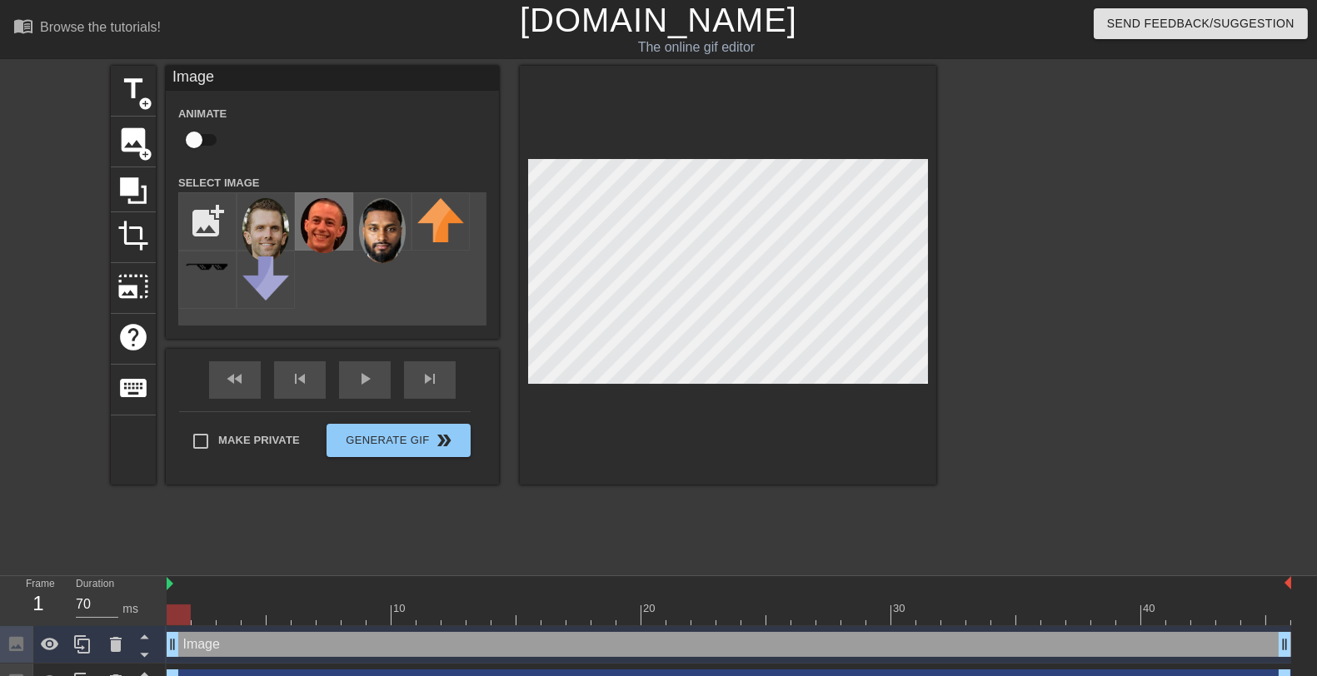
click at [328, 243] on img at bounding box center [324, 225] width 47 height 55
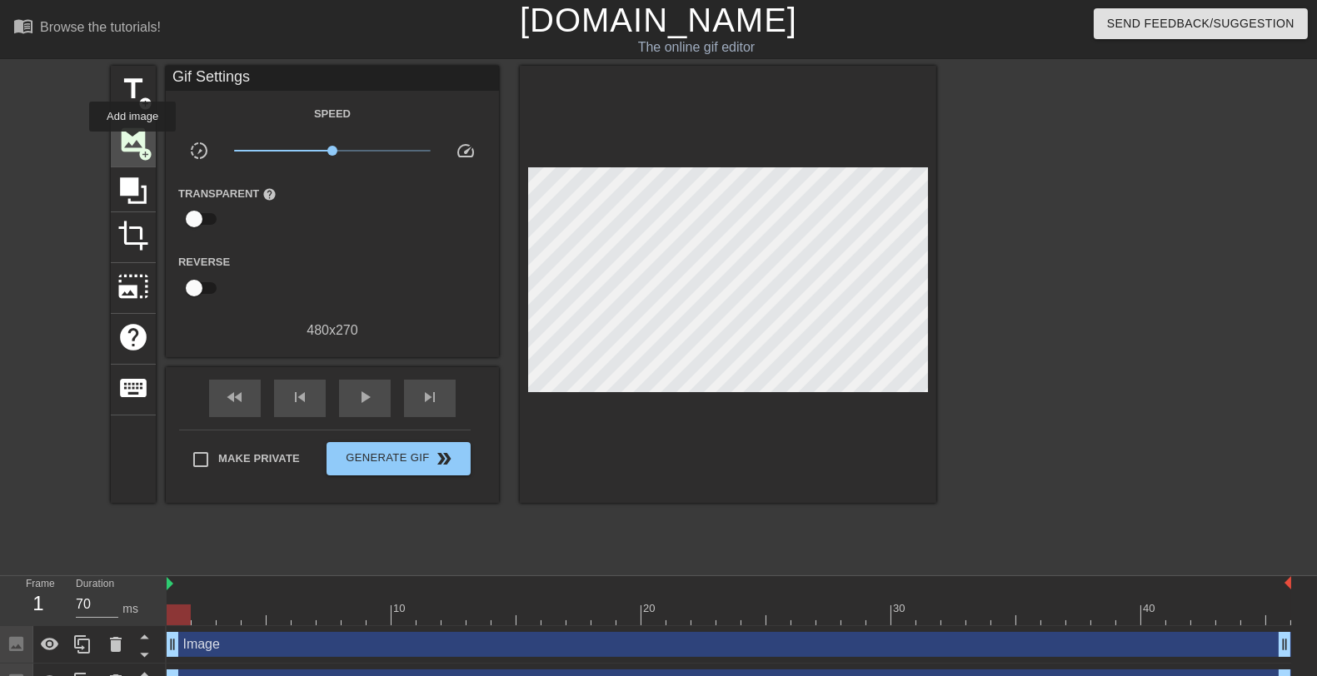
click at [133, 143] on span "image" at bounding box center [133, 140] width 32 height 32
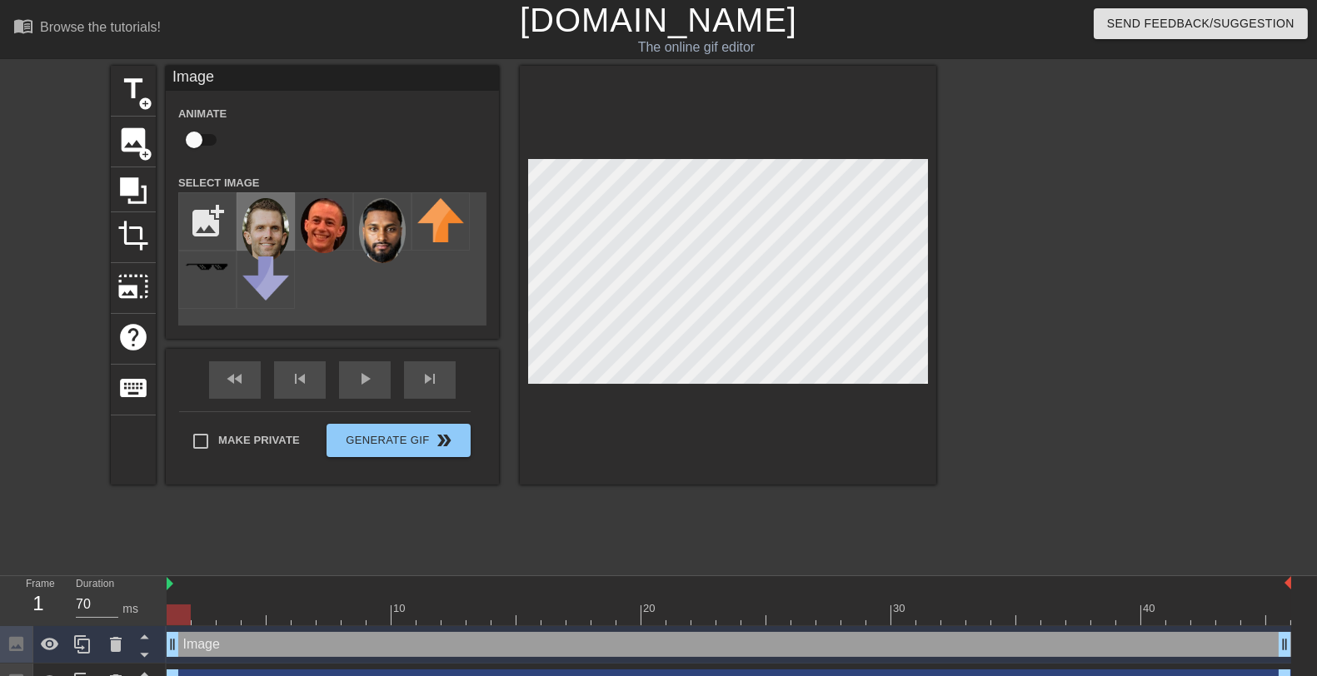
click at [268, 209] on img at bounding box center [265, 229] width 47 height 63
click at [247, 565] on div "menu_book Browse the tutorials! Gifntext.com The online gif editor Send Feedbac…" at bounding box center [658, 369] width 1317 height 739
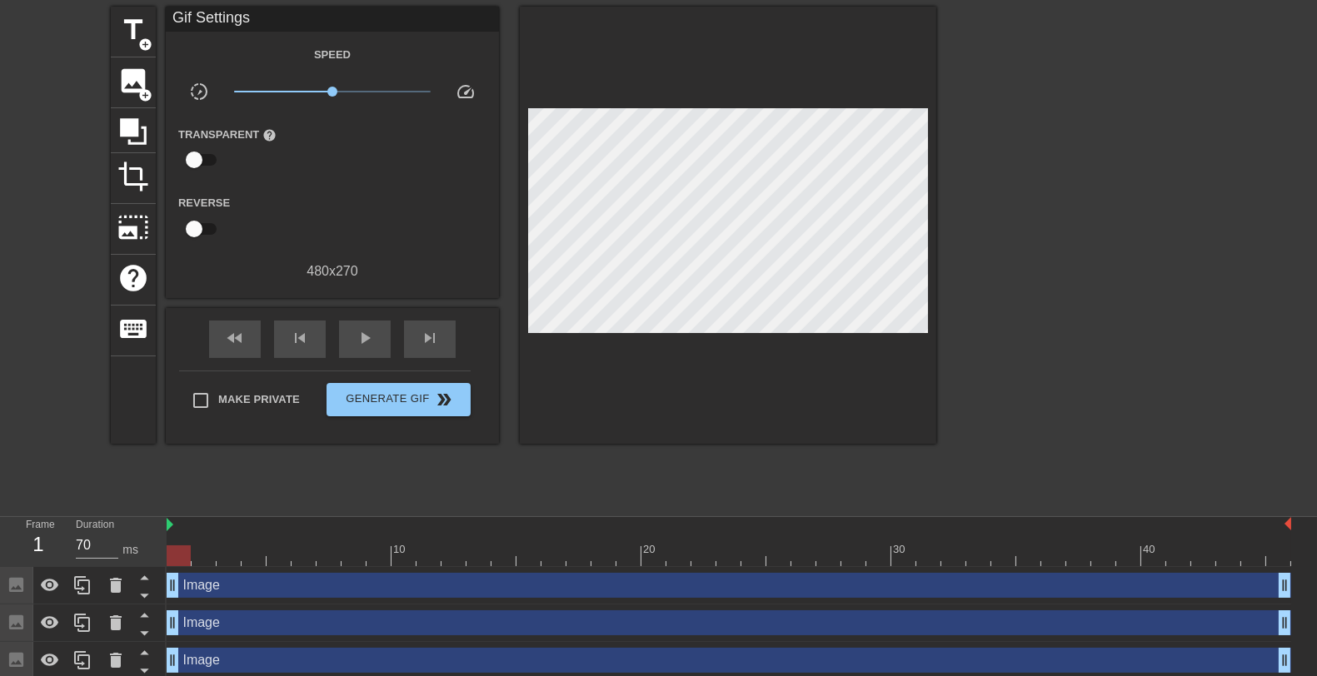
scroll to position [64, 0]
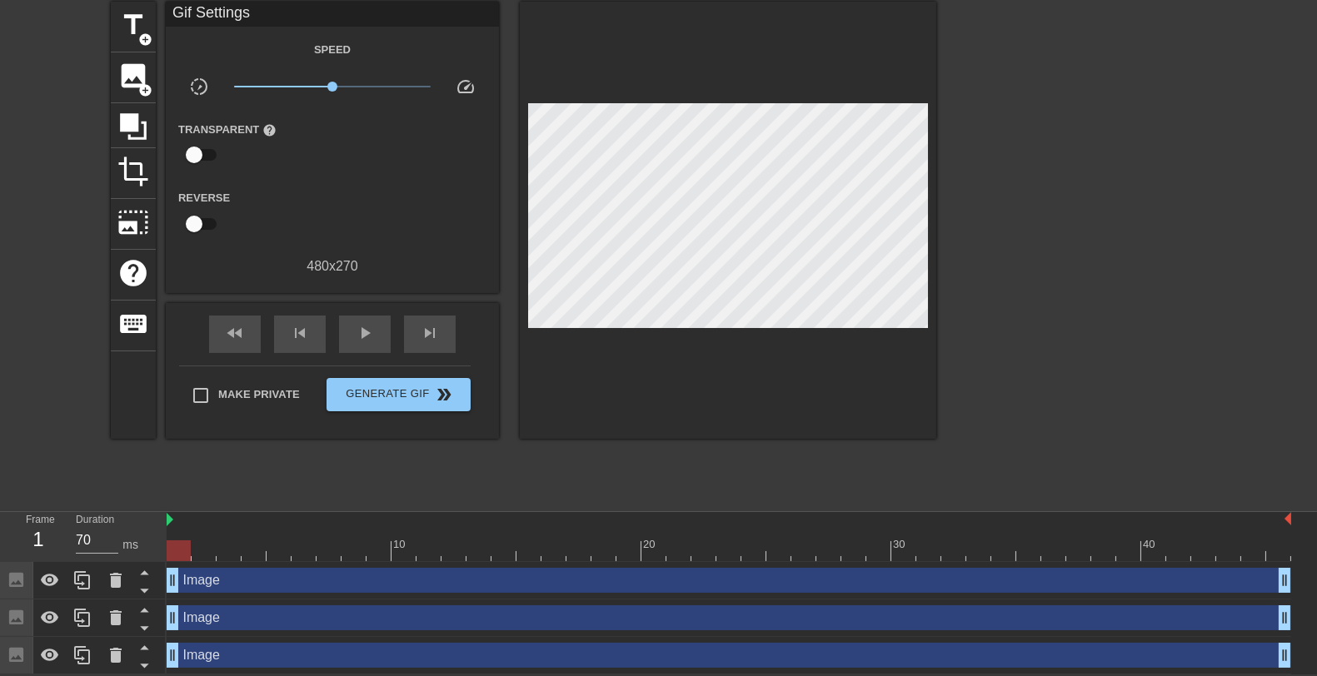
click at [242, 582] on div "Image drag_handle drag_handle" at bounding box center [729, 580] width 1124 height 25
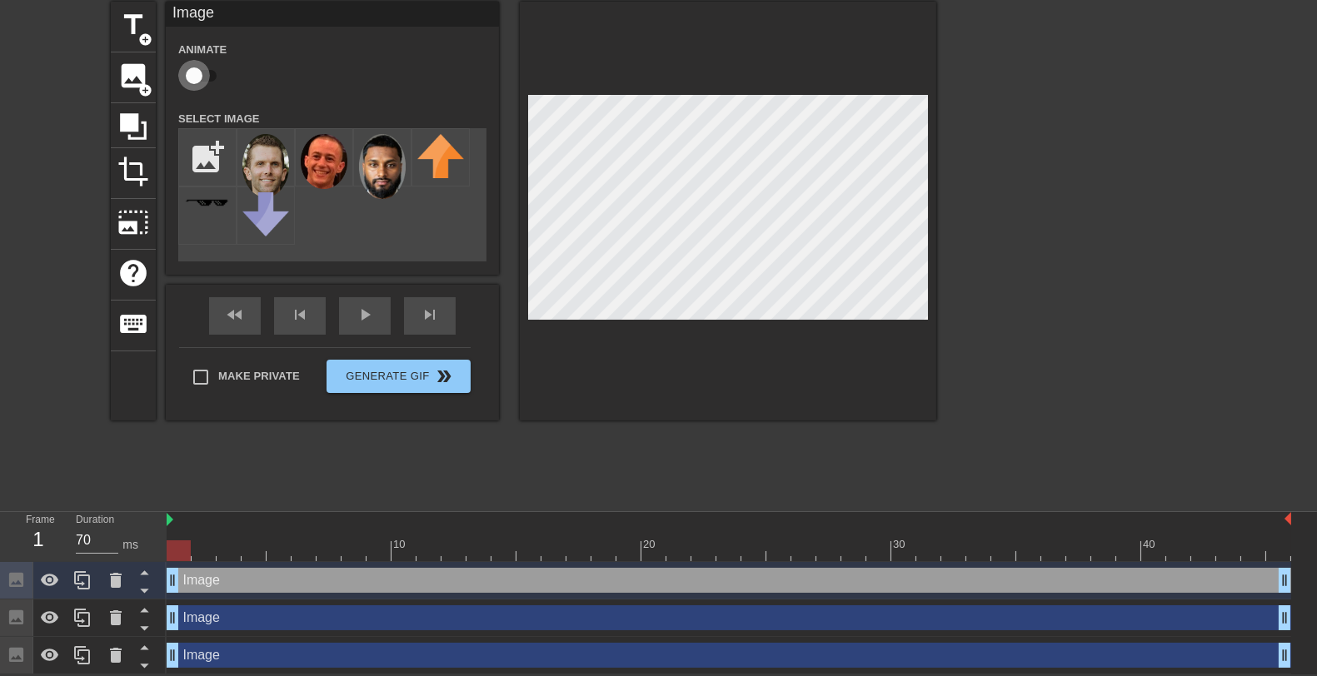
click at [199, 74] on input "checkbox" at bounding box center [194, 76] width 95 height 32
click at [237, 622] on div "Image drag_handle drag_handle" at bounding box center [729, 617] width 1124 height 25
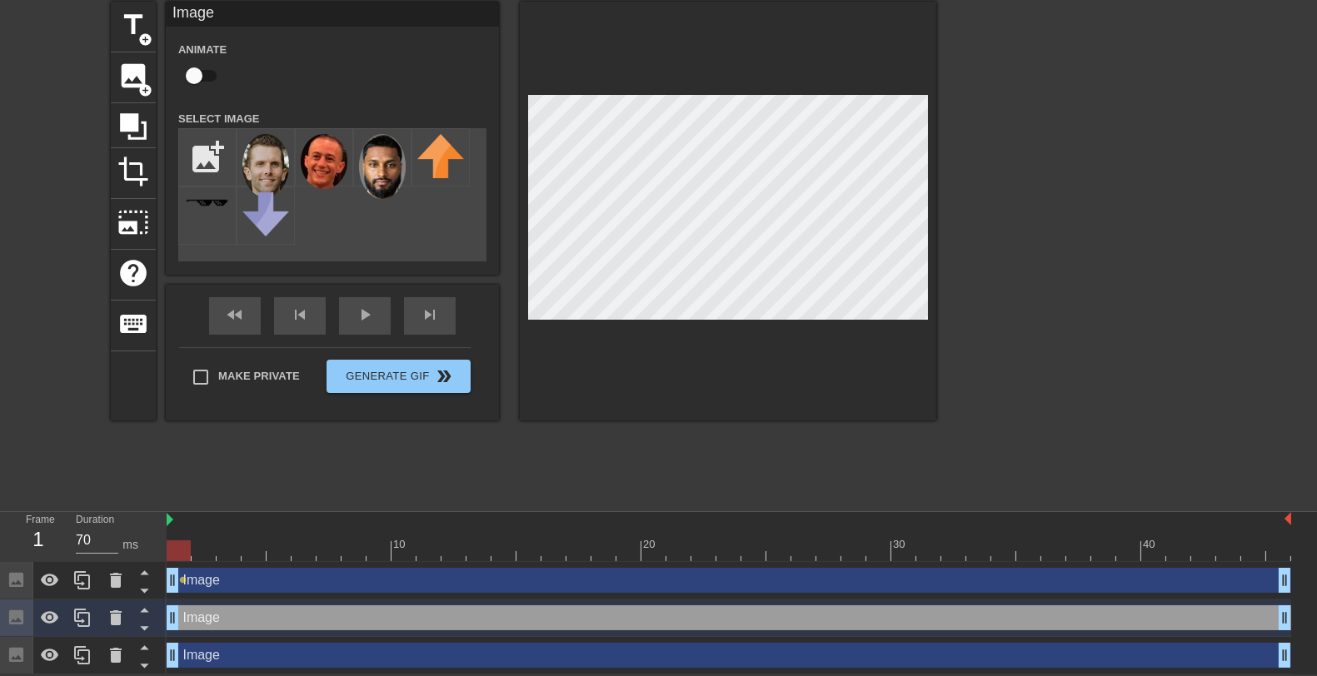
click at [202, 80] on input "checkbox" at bounding box center [194, 76] width 95 height 32
click at [226, 660] on div "Image drag_handle drag_handle" at bounding box center [729, 655] width 1124 height 25
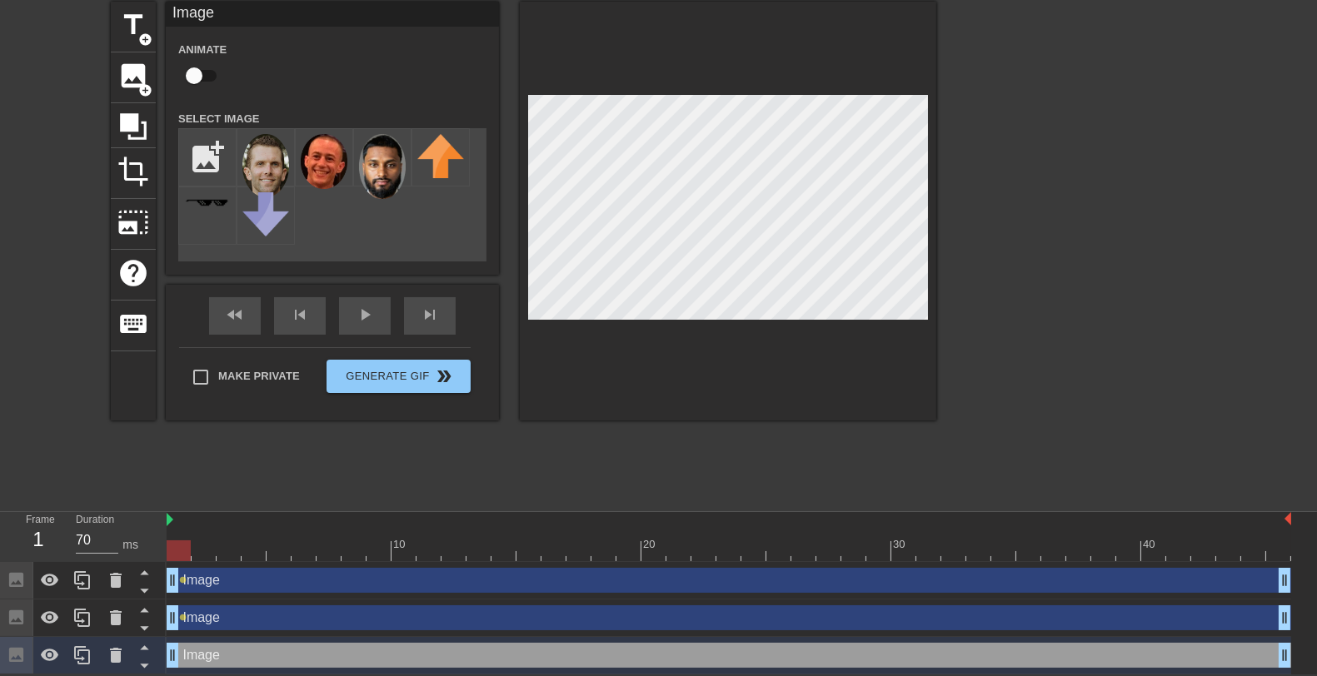
click at [200, 85] on input "checkbox" at bounding box center [194, 76] width 95 height 32
checkbox input "true"
click at [611, 436] on div "title add_circle image add_circle crop photo_size_select_large help keyboard Im…" at bounding box center [523, 252] width 825 height 500
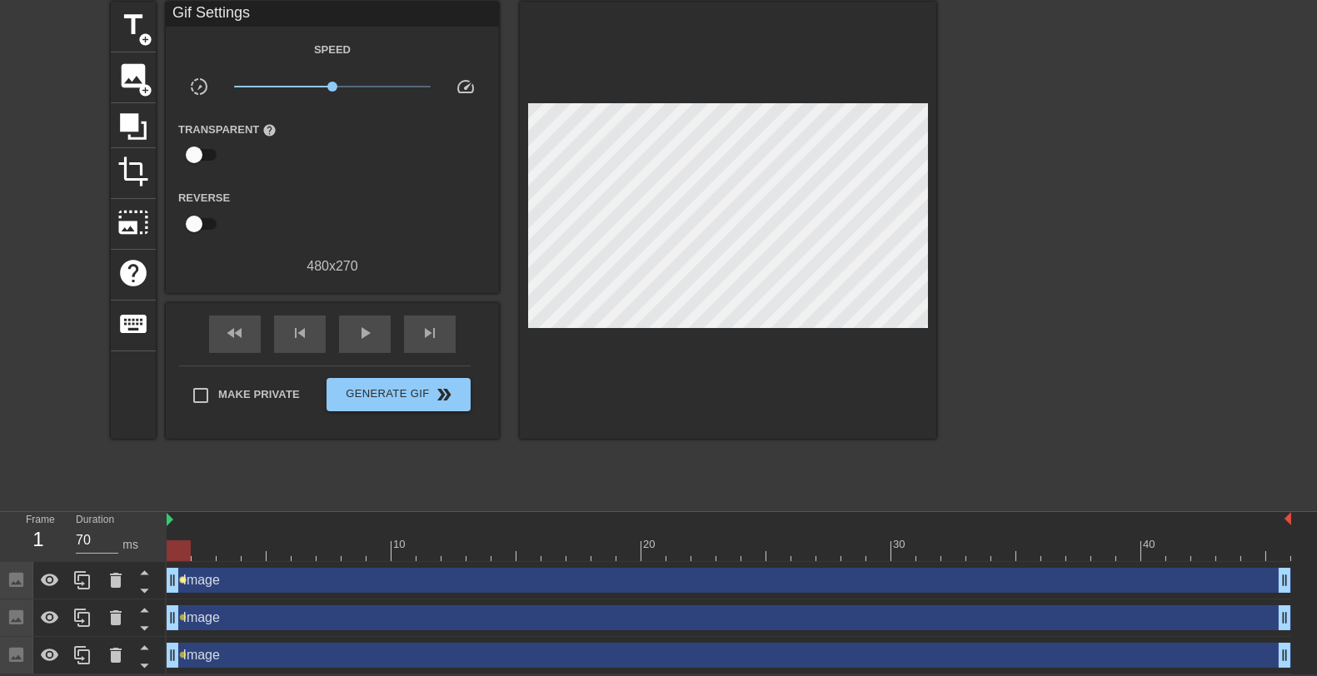
click at [185, 577] on span "lens" at bounding box center [182, 579] width 7 height 7
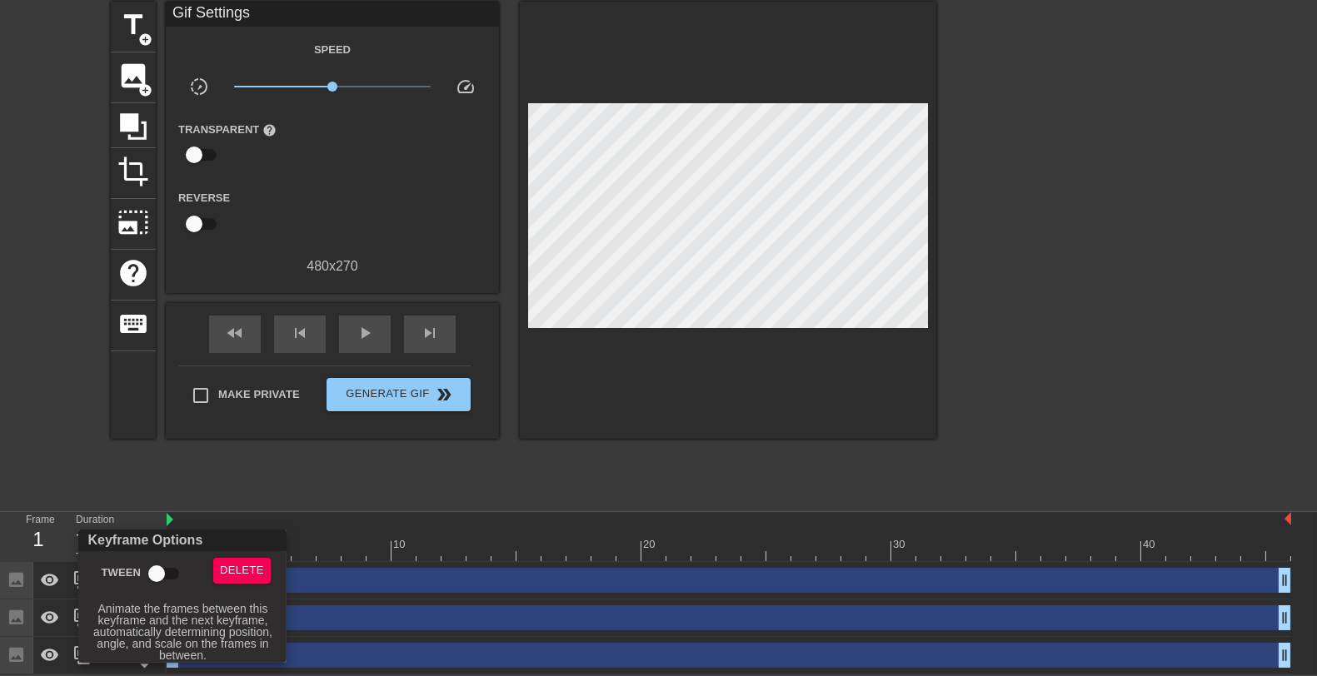
click at [168, 573] on input "Tween" at bounding box center [156, 574] width 95 height 32
checkbox input "true"
click at [331, 508] on div at bounding box center [658, 338] width 1317 height 676
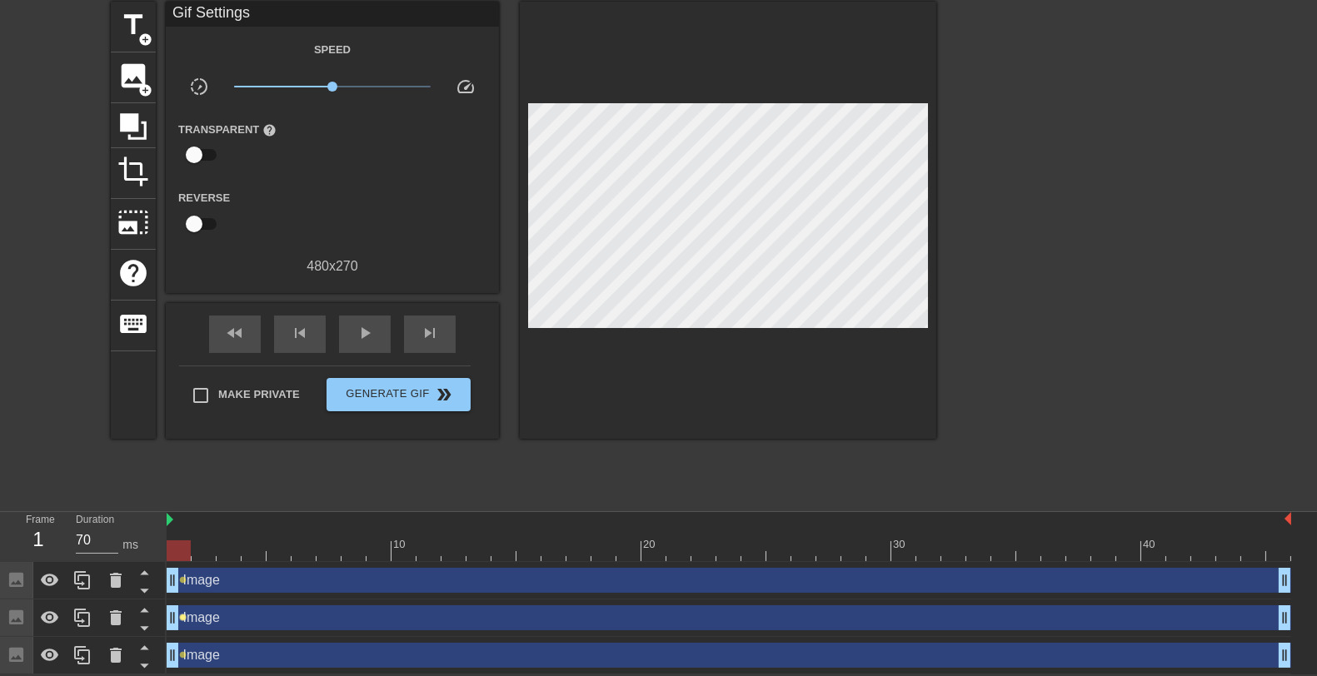
click at [182, 616] on span "lens" at bounding box center [182, 617] width 7 height 7
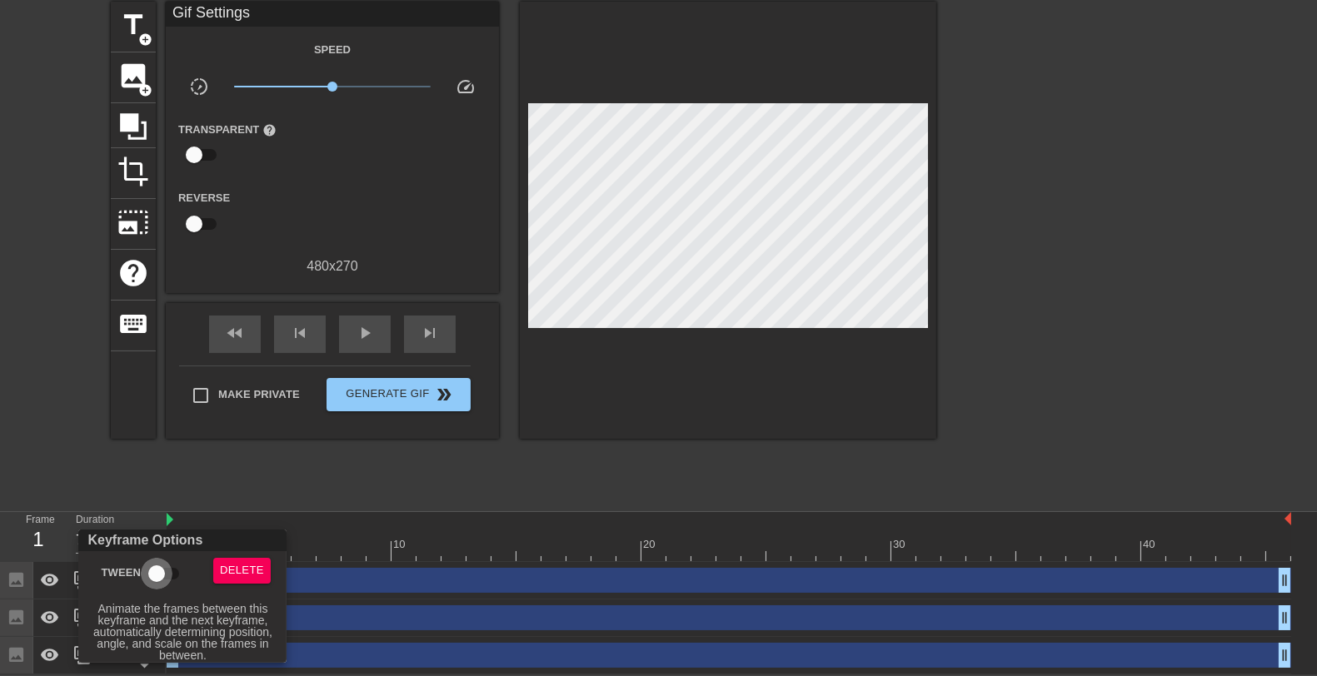
click at [160, 574] on input "Tween" at bounding box center [156, 574] width 95 height 32
checkbox input "true"
click at [308, 498] on div at bounding box center [658, 338] width 1317 height 676
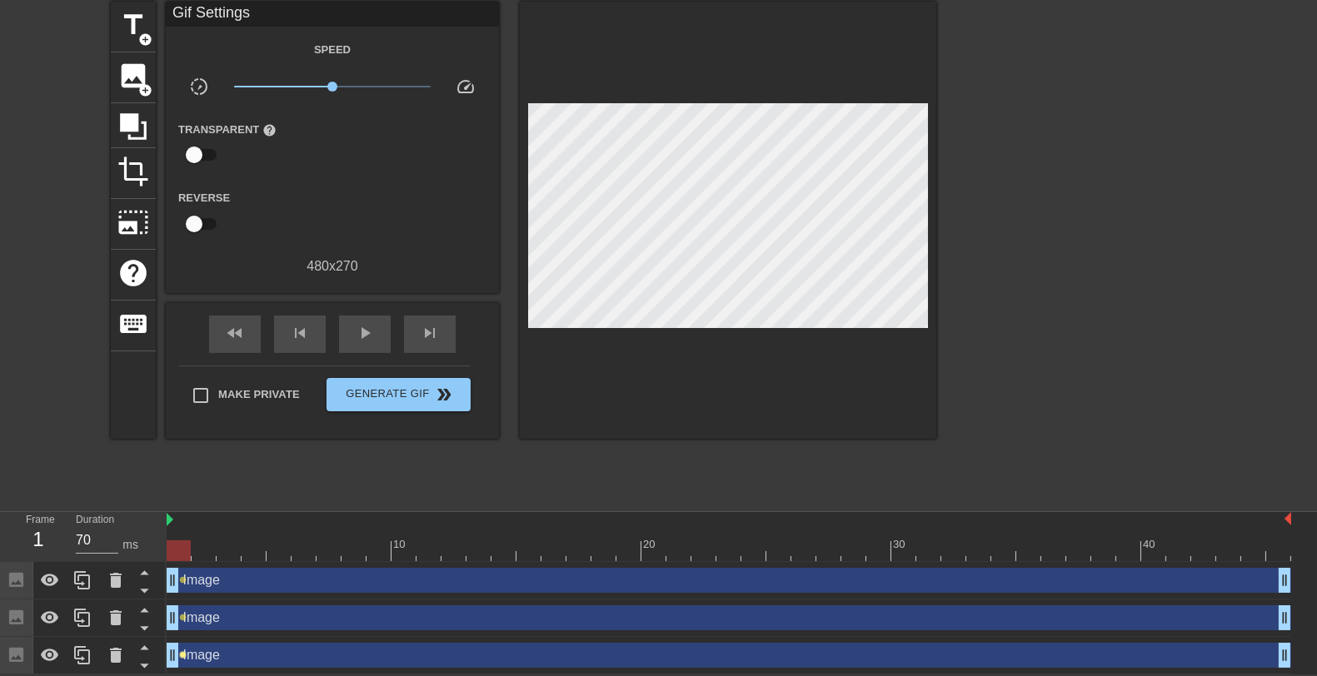
click at [182, 655] on span "lens" at bounding box center [182, 654] width 7 height 7
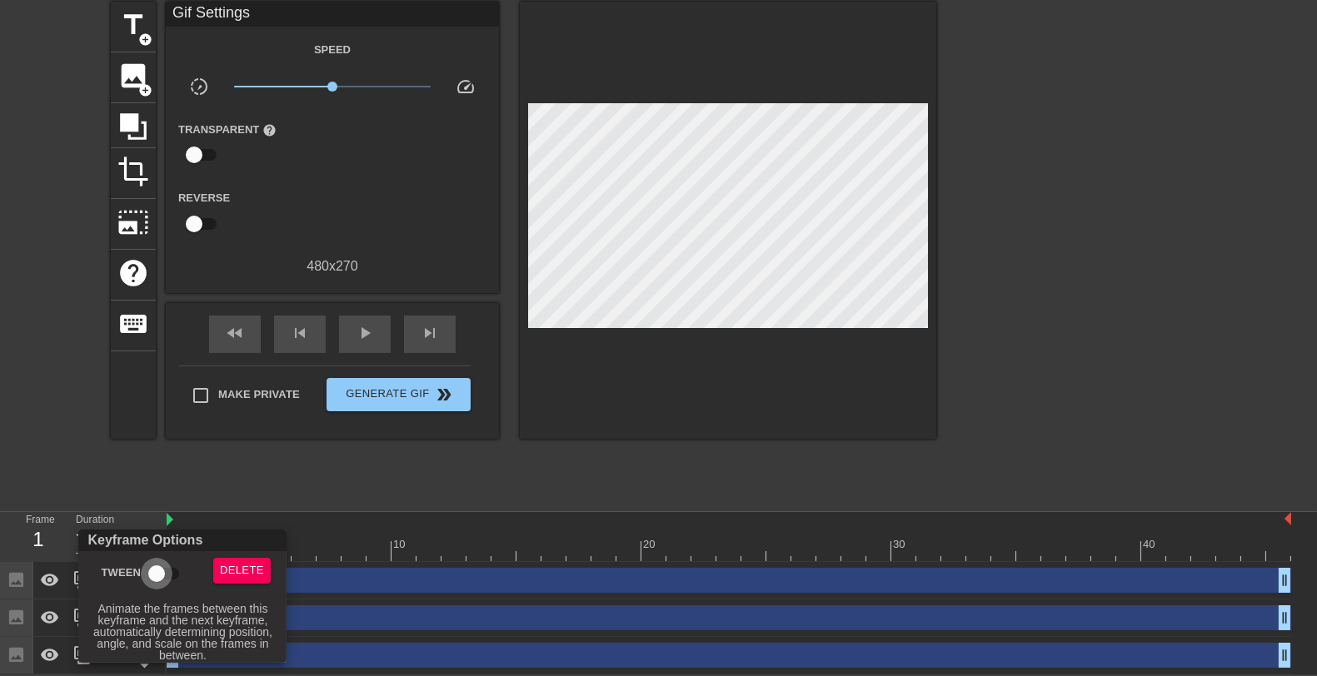
click at [168, 570] on input "Tween" at bounding box center [156, 574] width 95 height 32
checkbox input "true"
click at [410, 489] on div at bounding box center [658, 338] width 1317 height 676
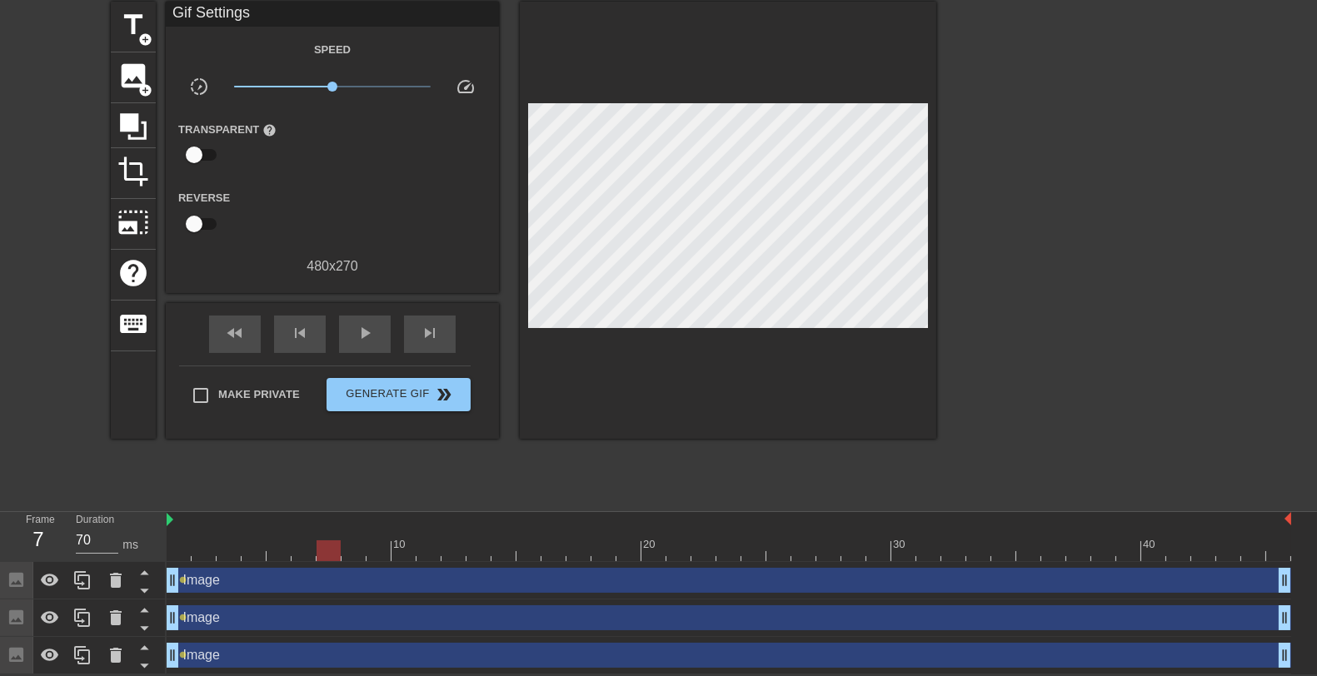
drag, startPoint x: 204, startPoint y: 550, endPoint x: 471, endPoint y: 566, distance: 267.8
click at [480, 570] on div "10 20 30 40 Image drag_handle drag_handle lens Image drag_handle drag_handle le…" at bounding box center [742, 593] width 1150 height 162
drag, startPoint x: 426, startPoint y: 550, endPoint x: 480, endPoint y: 552, distance: 54.2
click at [480, 552] on div at bounding box center [729, 550] width 1124 height 21
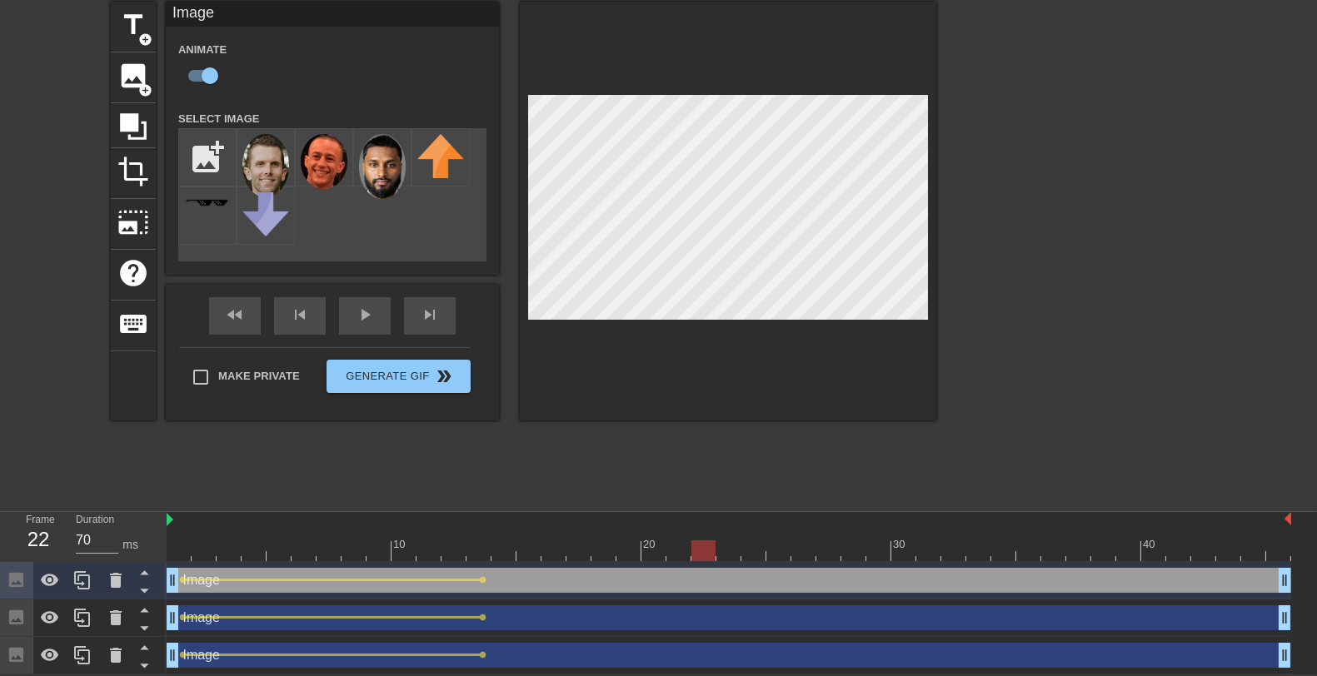
drag, startPoint x: 552, startPoint y: 543, endPoint x: 709, endPoint y: 561, distance: 157.6
click at [709, 561] on div "10 20 30 40 Image drag_handle drag_handle lens lens Image drag_handle drag_hand…" at bounding box center [742, 593] width 1150 height 162
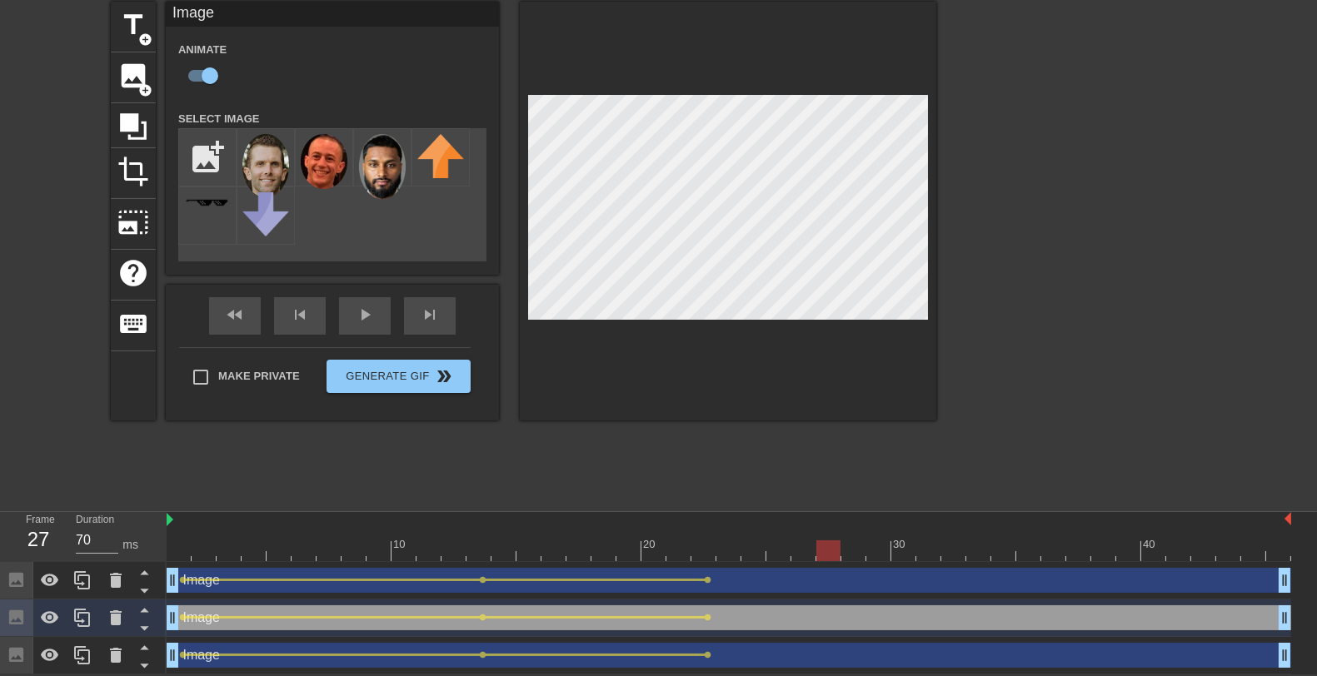
drag, startPoint x: 735, startPoint y: 553, endPoint x: 845, endPoint y: 574, distance: 112.7
click at [845, 574] on div "10 20 30 40 Image drag_handle drag_handle lens lens lens Image drag_handle drag…" at bounding box center [742, 593] width 1150 height 162
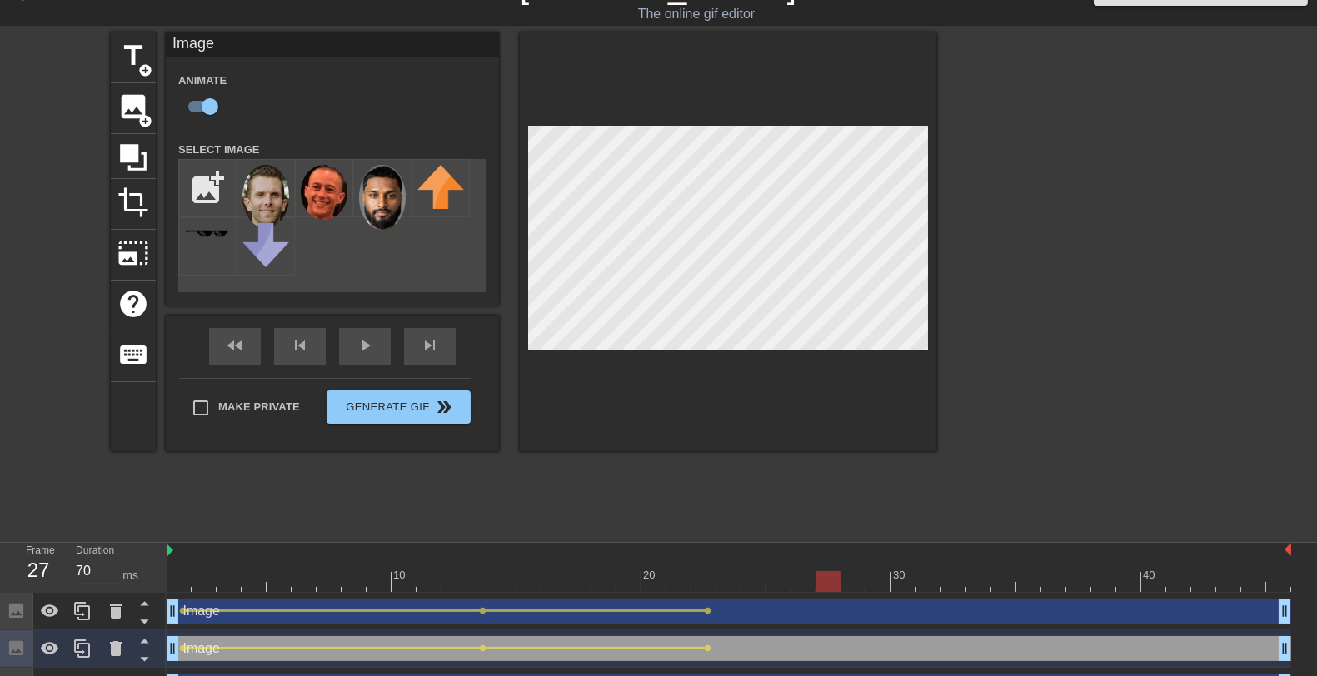
scroll to position [30, 0]
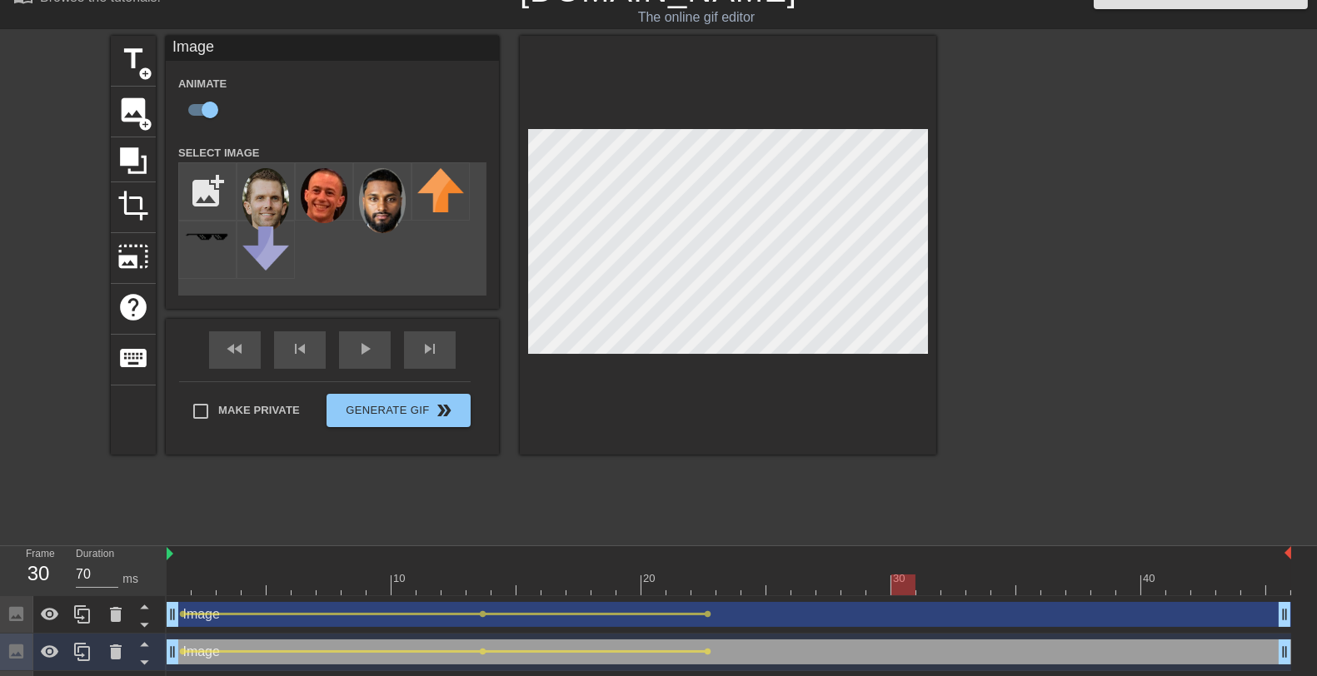
drag, startPoint x: 864, startPoint y: 573, endPoint x: 902, endPoint y: 579, distance: 38.7
click at [902, 579] on div at bounding box center [729, 585] width 1124 height 21
drag, startPoint x: 869, startPoint y: 584, endPoint x: 831, endPoint y: 585, distance: 37.5
click at [831, 585] on div at bounding box center [729, 585] width 1124 height 21
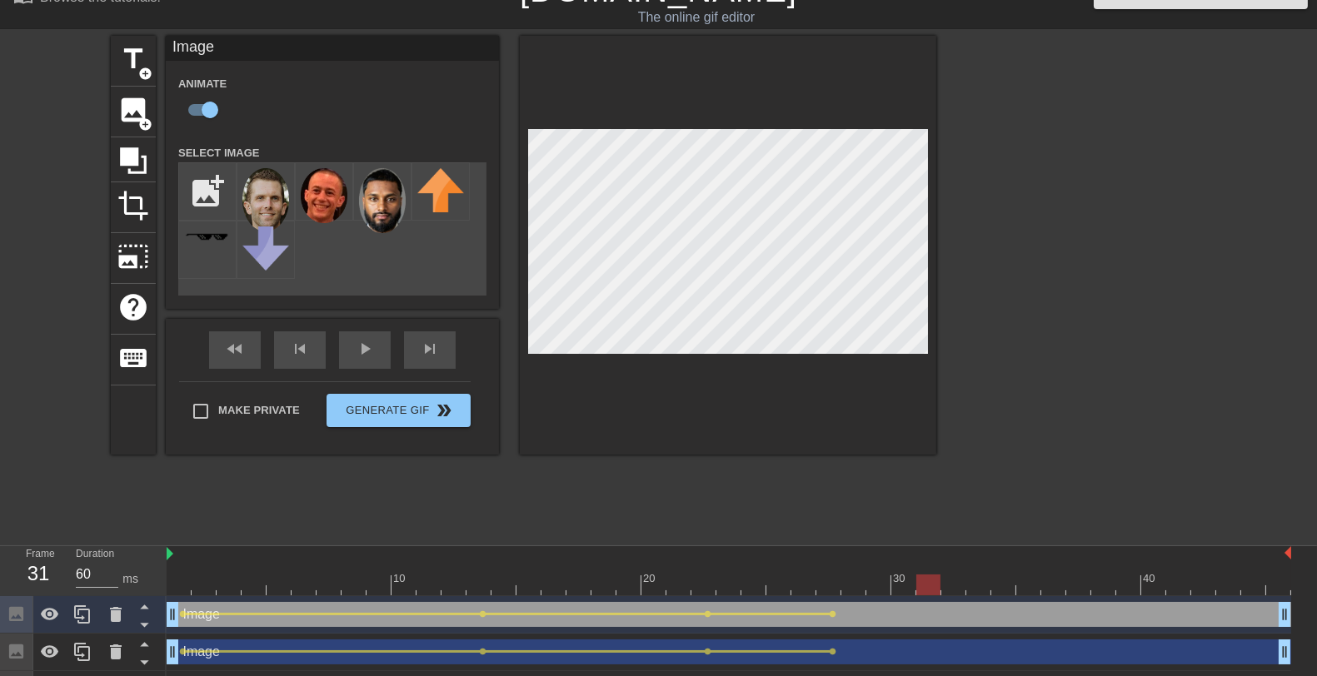
drag, startPoint x: 873, startPoint y: 590, endPoint x: 956, endPoint y: 596, distance: 83.5
click at [956, 596] on div "10 20 30 40 Image drag_handle drag_handle lens lens lens lens Image drag_handle…" at bounding box center [742, 627] width 1150 height 162
drag, startPoint x: 919, startPoint y: 590, endPoint x: 895, endPoint y: 585, distance: 23.8
click at [895, 585] on div at bounding box center [729, 585] width 1124 height 21
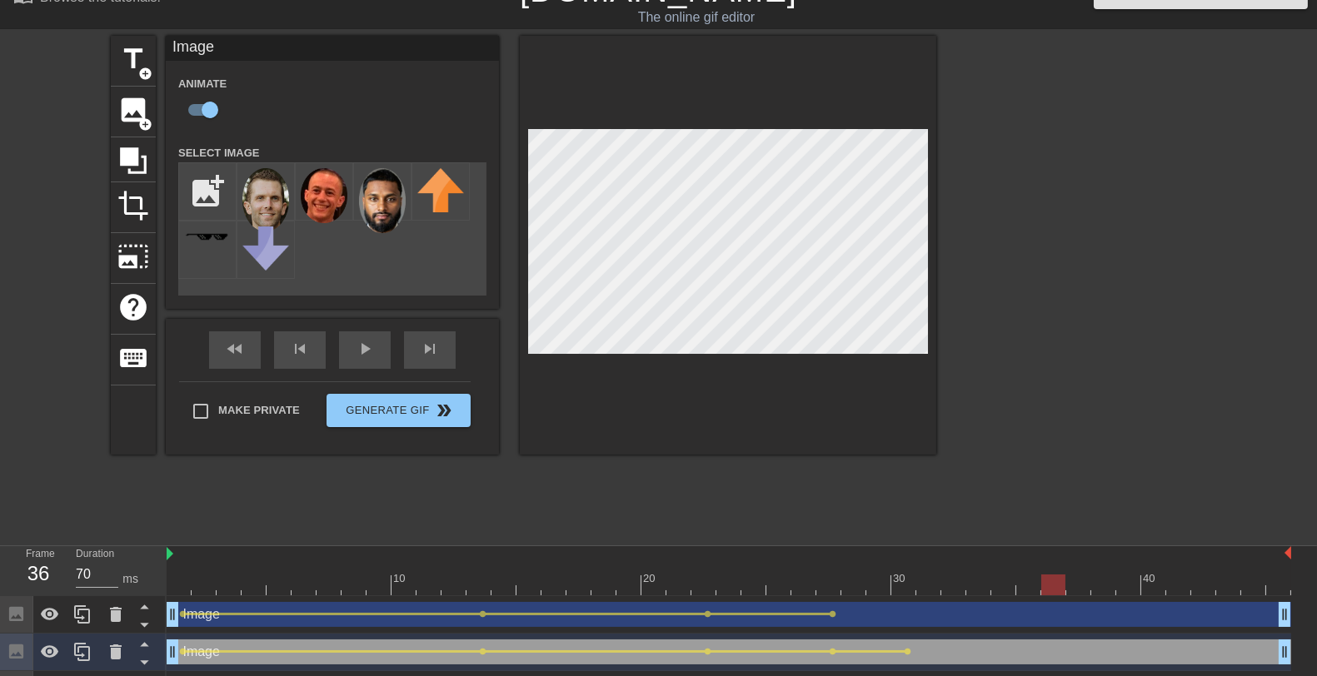
drag, startPoint x: 949, startPoint y: 574, endPoint x: 1051, endPoint y: 585, distance: 102.2
click at [1051, 585] on div at bounding box center [729, 585] width 1124 height 21
drag, startPoint x: 1036, startPoint y: 579, endPoint x: 989, endPoint y: 580, distance: 46.7
click at [989, 580] on div at bounding box center [729, 585] width 1124 height 21
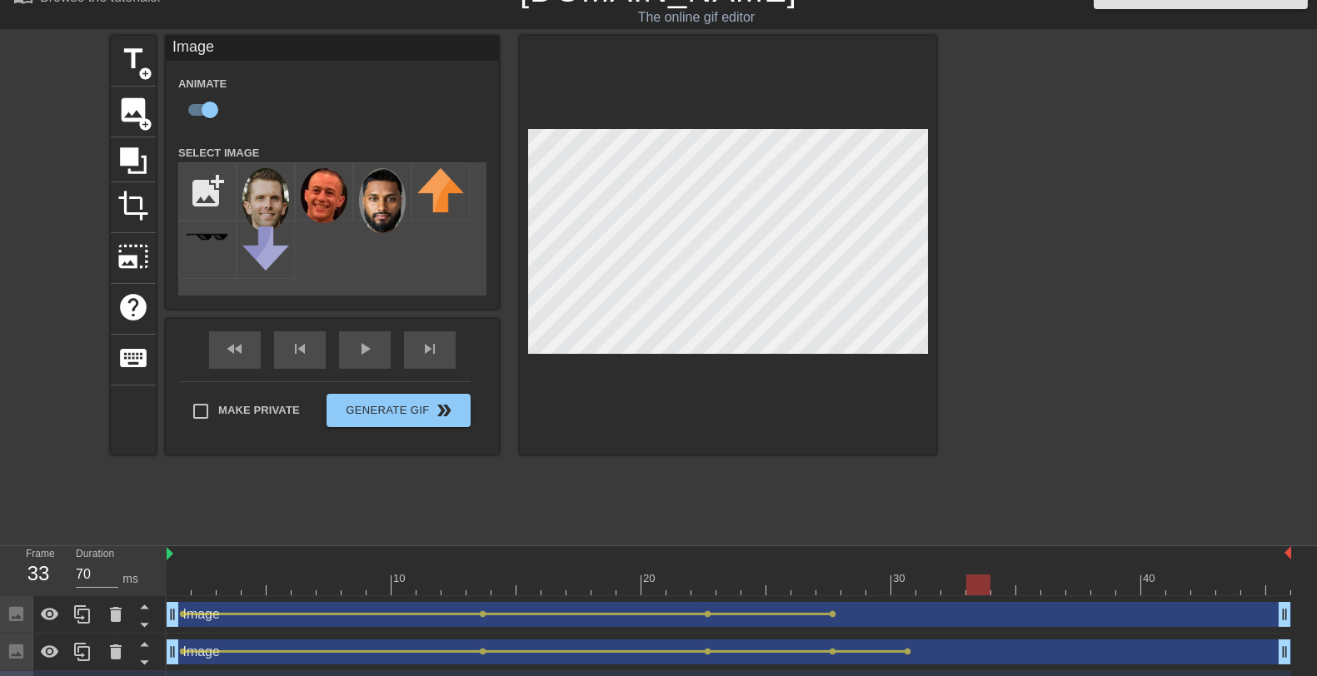
scroll to position [27, 0]
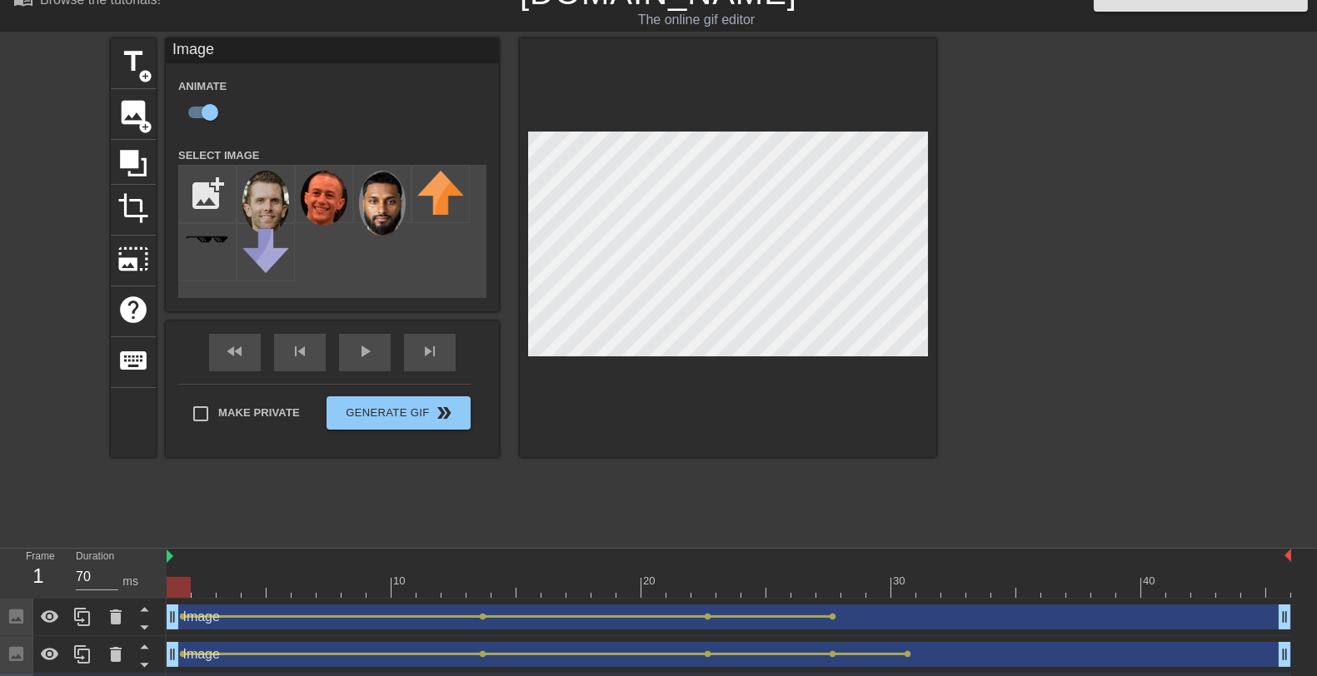
click at [1071, 605] on div "Image drag_handle drag_handle" at bounding box center [729, 617] width 1124 height 25
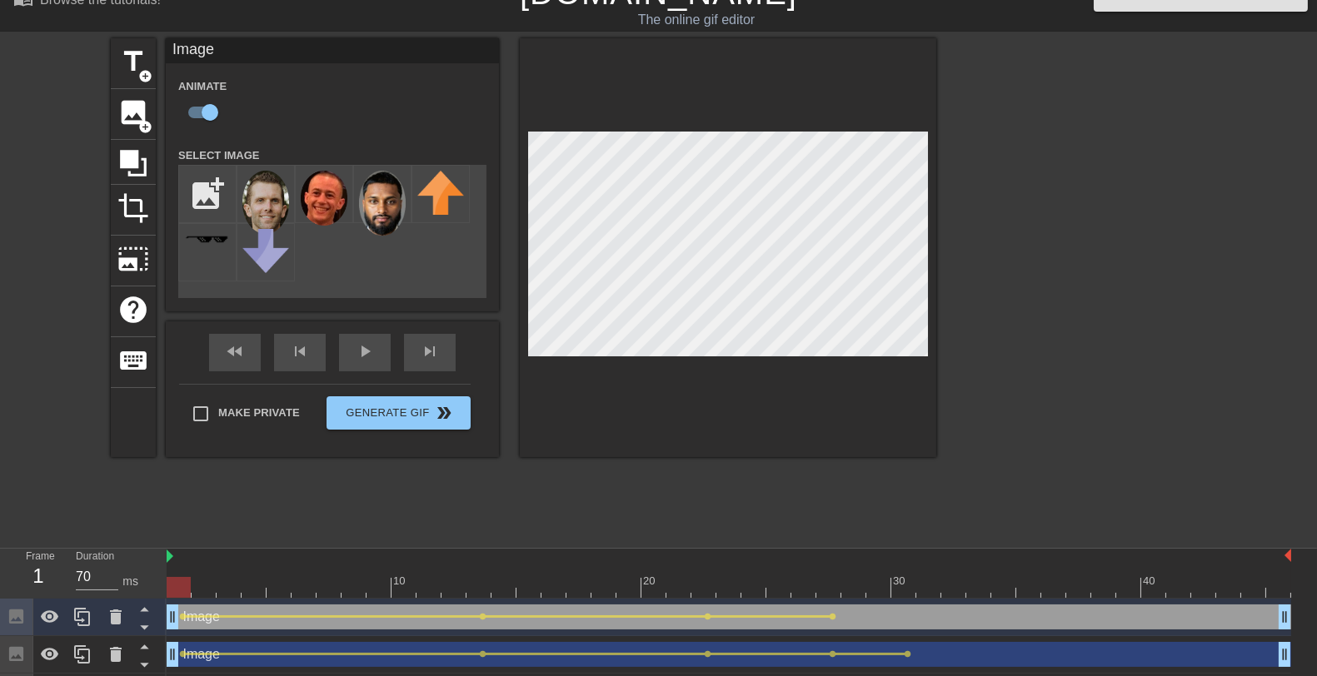
drag, startPoint x: 1071, startPoint y: 605, endPoint x: 1057, endPoint y: 590, distance: 20.0
click at [1057, 590] on div "10 20 30 40 Image drag_handle drag_handle lens lens lens lens Image drag_handle…" at bounding box center [742, 630] width 1150 height 162
drag, startPoint x: 1040, startPoint y: 590, endPoint x: 1103, endPoint y: 599, distance: 63.0
click at [1103, 599] on div "10 20 30 40 Image drag_handle drag_handle lens lens lens lens Image drag_handle…" at bounding box center [742, 630] width 1150 height 162
drag, startPoint x: 1061, startPoint y: 584, endPoint x: 1028, endPoint y: 580, distance: 32.7
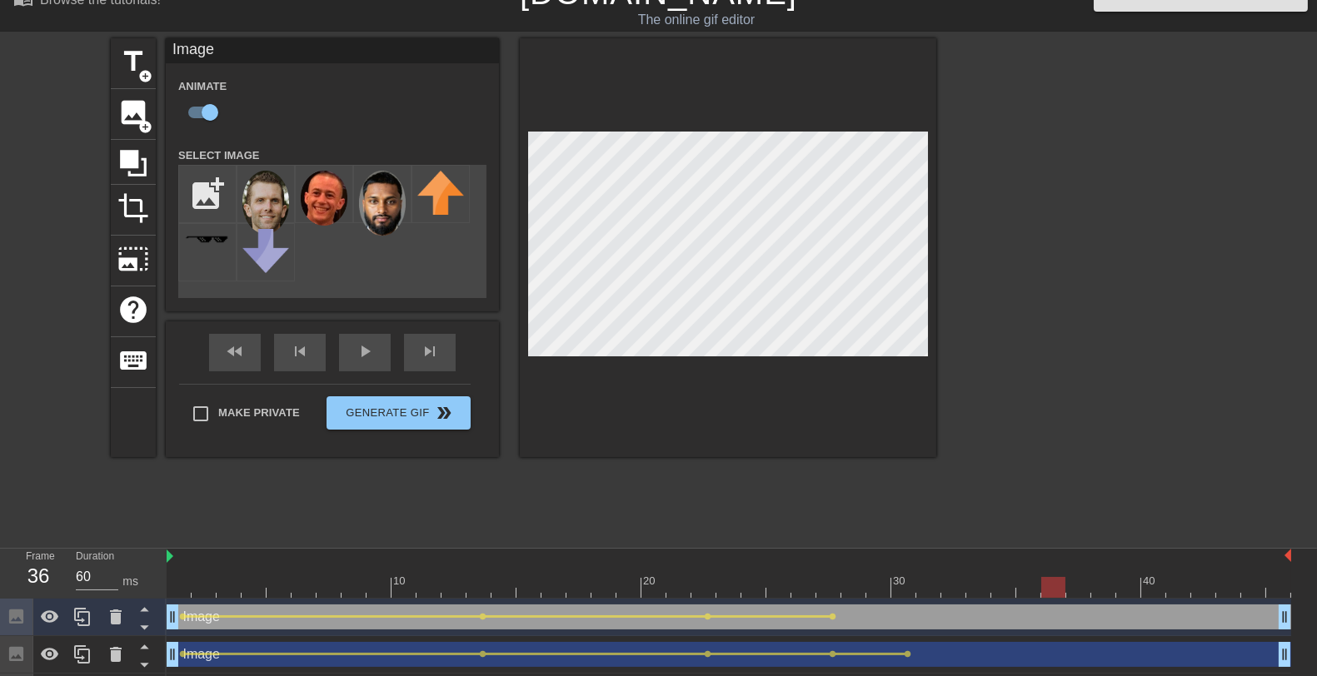
click at [1028, 580] on div at bounding box center [729, 587] width 1124 height 21
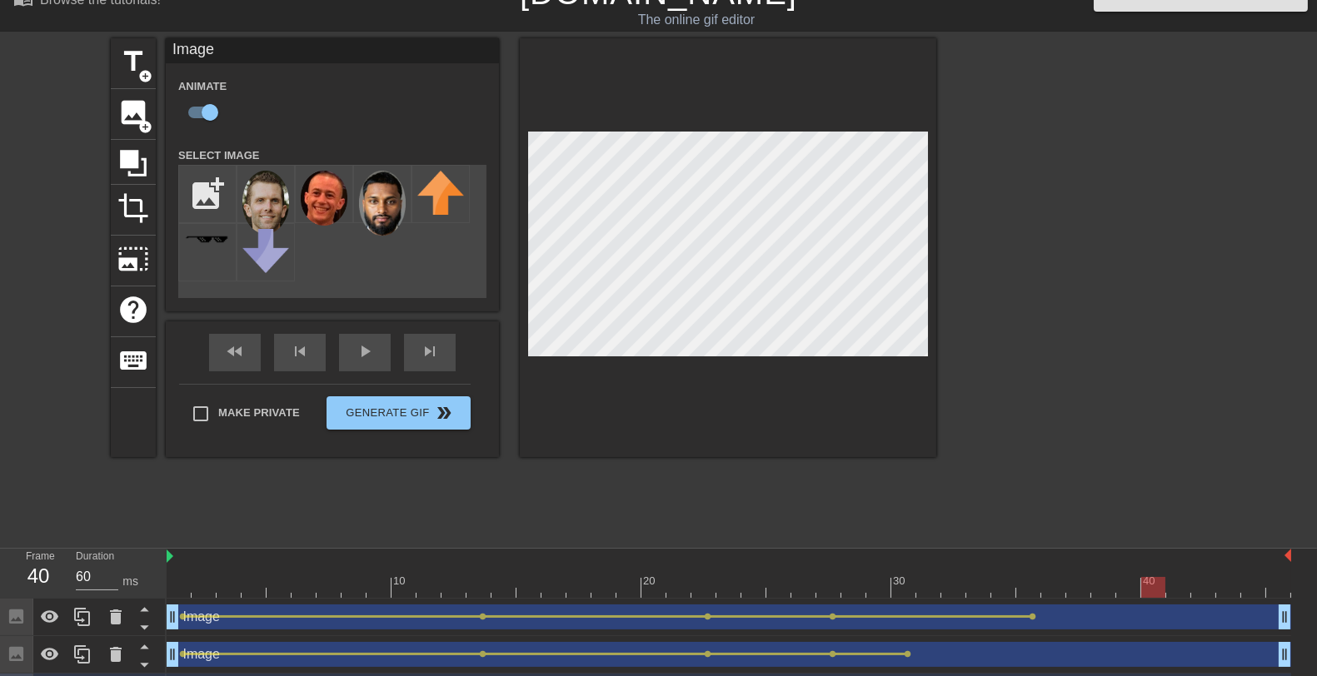
drag, startPoint x: 1079, startPoint y: 592, endPoint x: 1180, endPoint y: 595, distance: 100.8
click at [1180, 595] on div at bounding box center [729, 587] width 1124 height 21
drag, startPoint x: 1203, startPoint y: 587, endPoint x: 1251, endPoint y: 587, distance: 48.3
click at [1251, 587] on div at bounding box center [729, 587] width 1124 height 21
click at [167, 588] on div at bounding box center [729, 587] width 1124 height 21
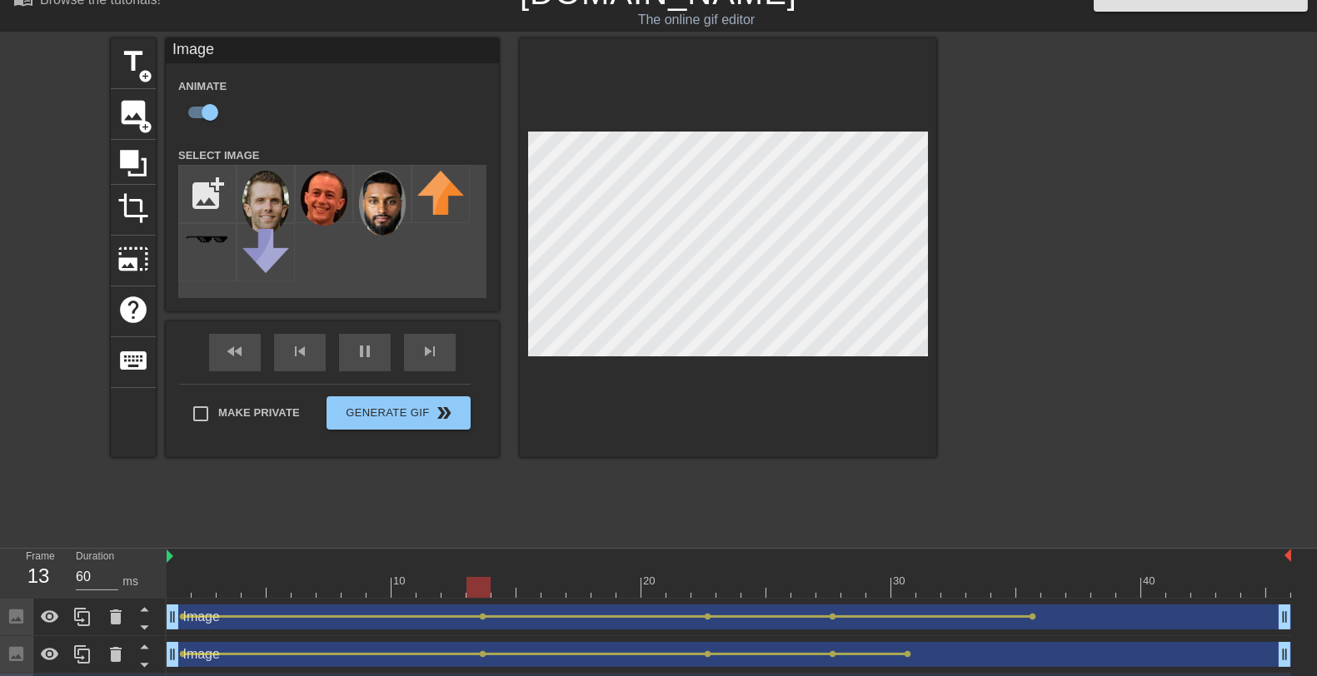
type input "70"
click at [437, 408] on div "Make Private Generate Gif double_arrow" at bounding box center [324, 417] width 291 height 66
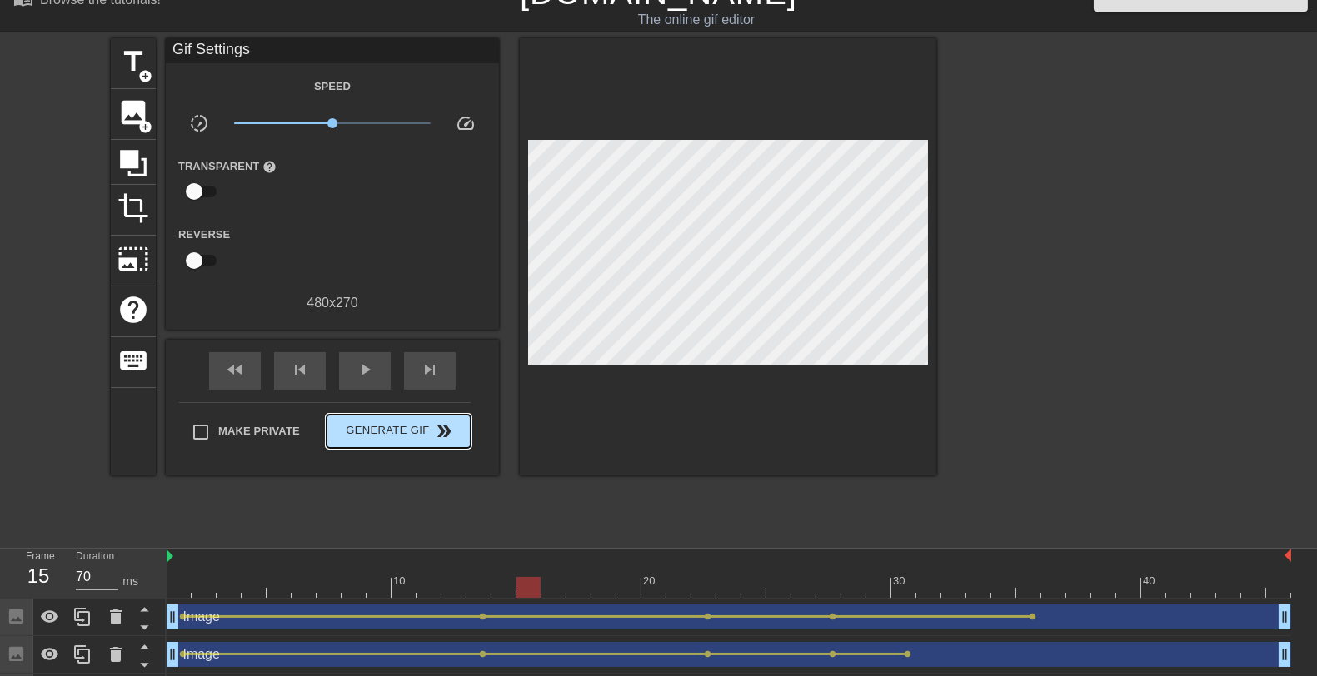
click at [439, 421] on span "double_arrow" at bounding box center [445, 431] width 20 height 20
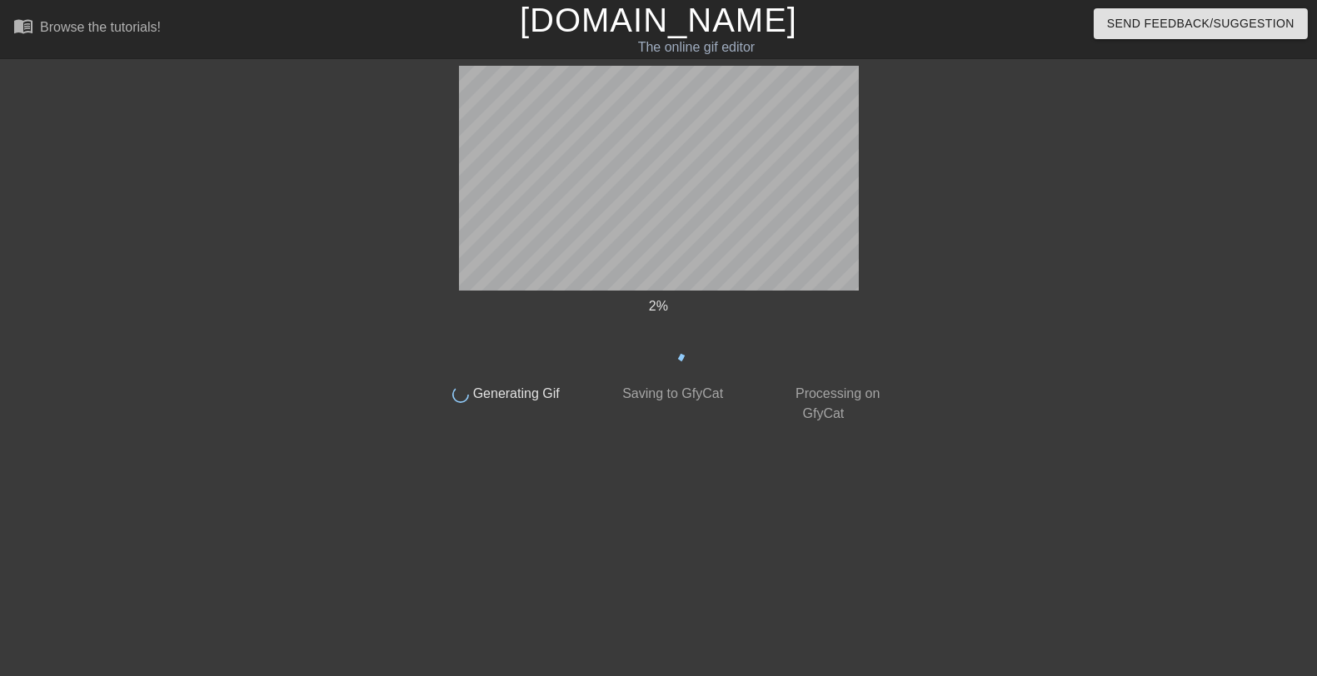
scroll to position [0, 0]
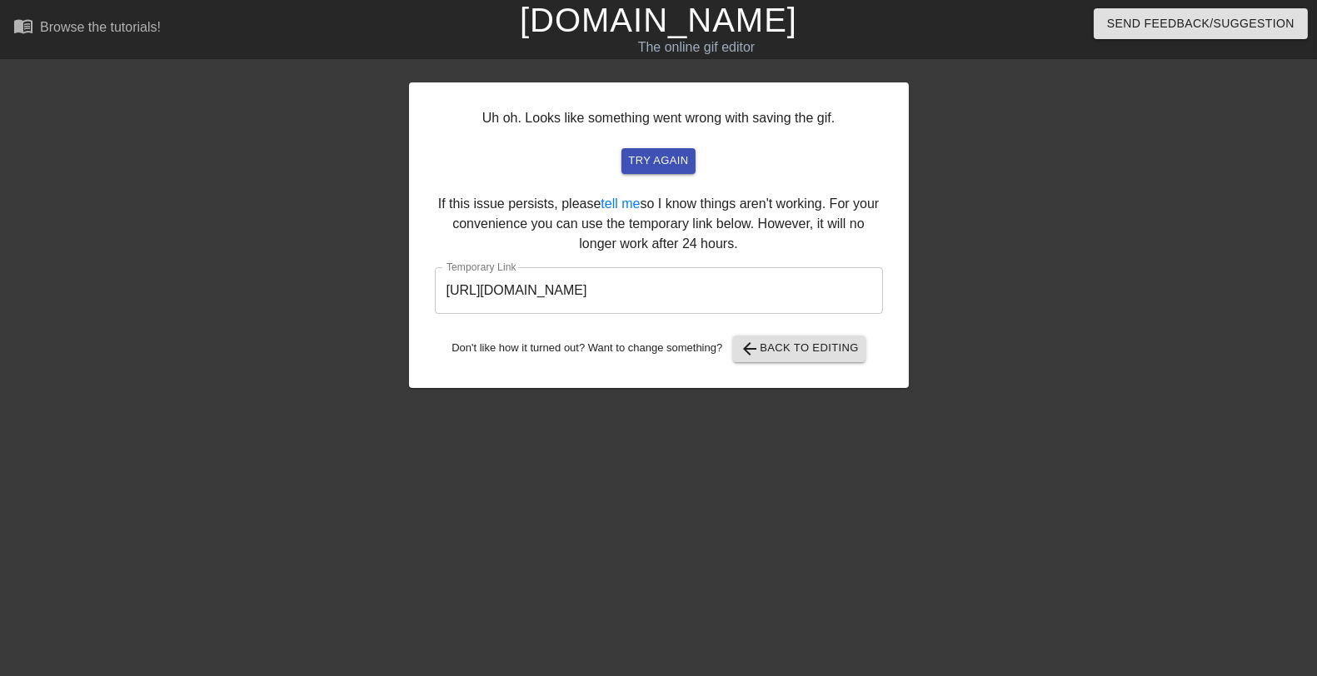
click at [799, 290] on input "https://www.gifntext.com/temp_generations/wZHzOdOV.gif" at bounding box center [659, 290] width 448 height 47
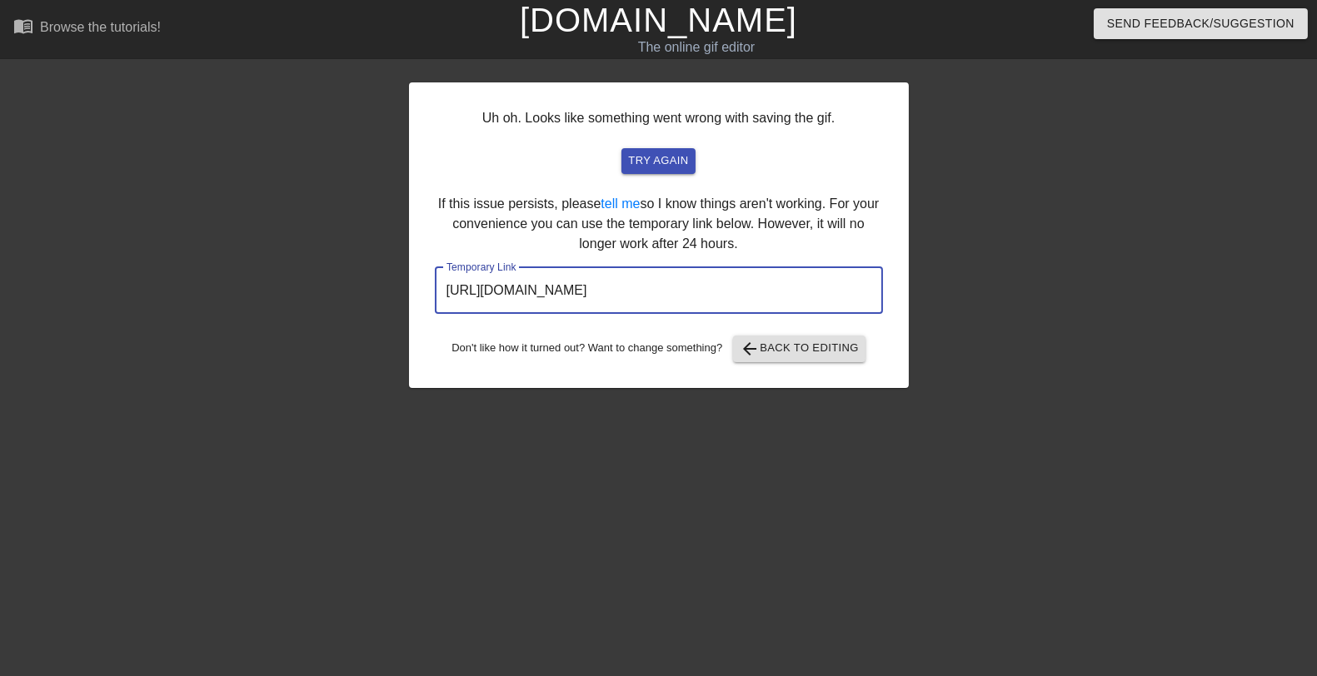
click at [799, 290] on input "https://www.gifntext.com/temp_generations/wZHzOdOV.gif" at bounding box center [659, 290] width 448 height 47
